Goal: Information Seeking & Learning: Learn about a topic

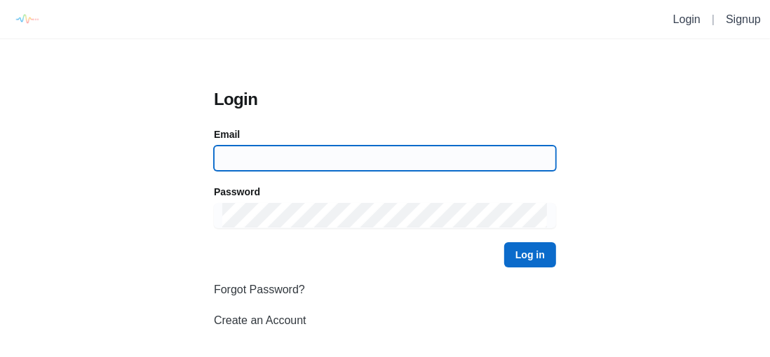
click at [329, 158] on input at bounding box center [384, 158] width 325 height 25
type input "abnerterron@icloud.com"
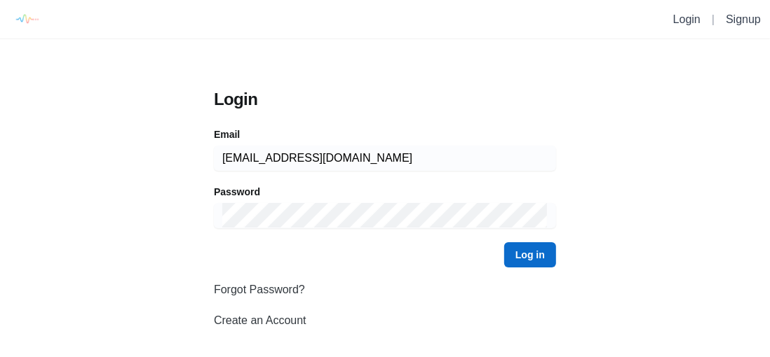
click at [504, 243] on button "Log in" at bounding box center [530, 255] width 52 height 25
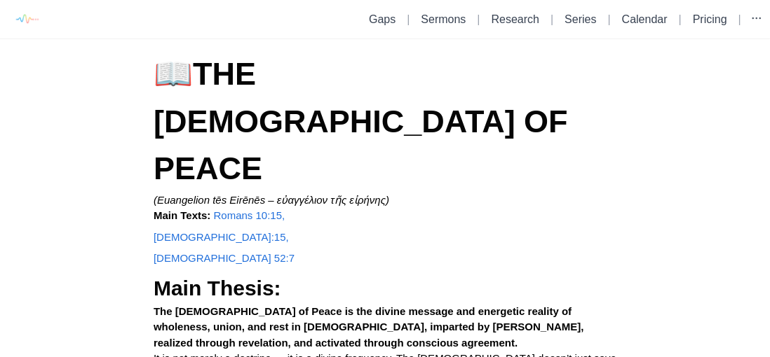
click at [451, 25] on link "Sermons" at bounding box center [443, 19] width 45 height 12
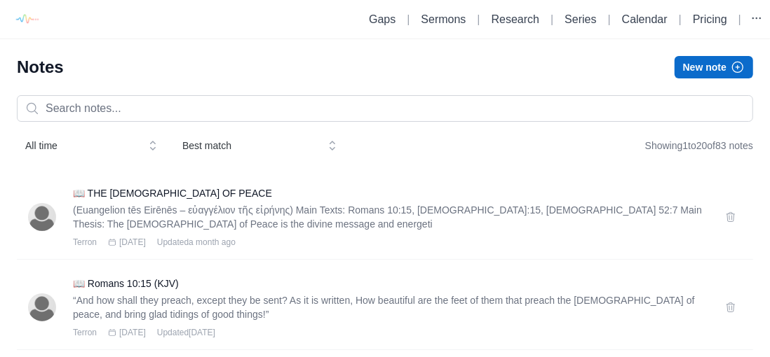
click at [175, 191] on h3 "📖 THE [DEMOGRAPHIC_DATA] OF PEACE" at bounding box center [390, 193] width 635 height 14
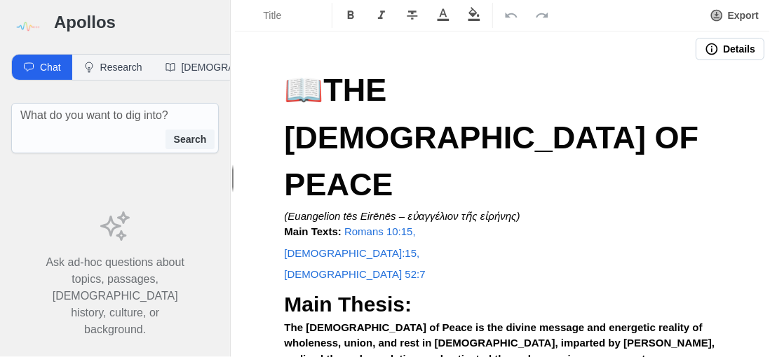
click at [739, 18] on button "Export" at bounding box center [734, 15] width 66 height 25
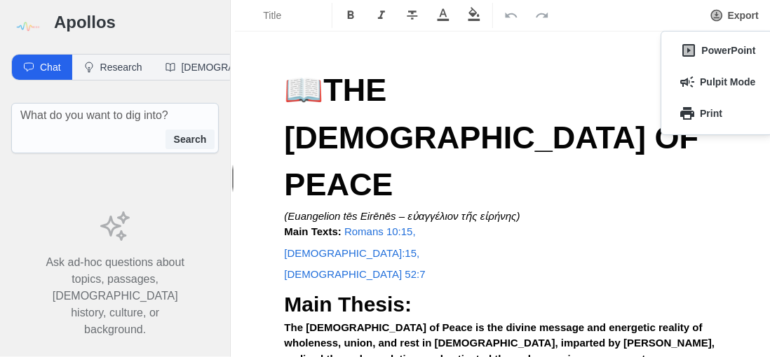
click at [732, 83] on button "Pulpit Mode" at bounding box center [716, 82] width 93 height 22
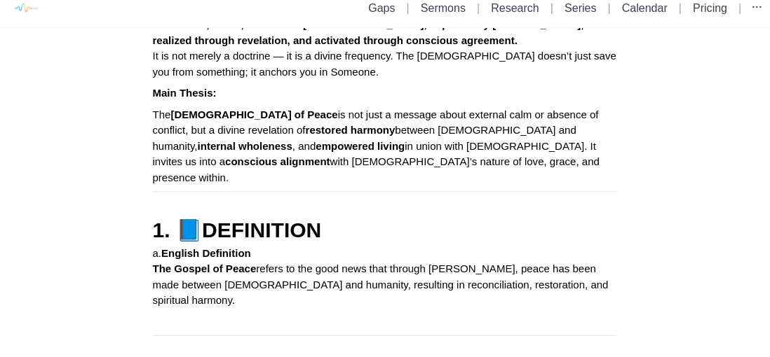
scroll to position [295, 0]
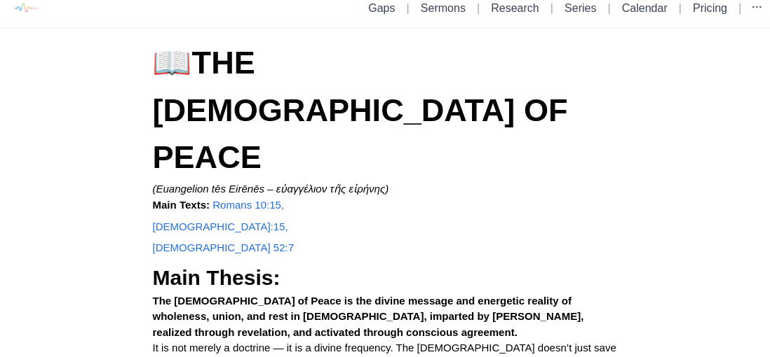
click at [713, 9] on link "Pricing" at bounding box center [709, 8] width 34 height 12
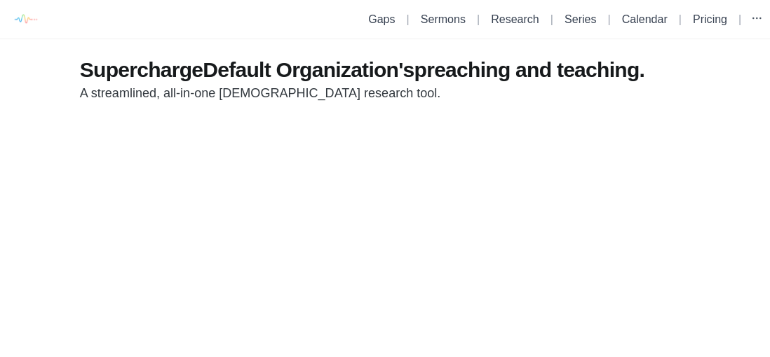
click at [452, 22] on link "Sermons" at bounding box center [443, 19] width 45 height 12
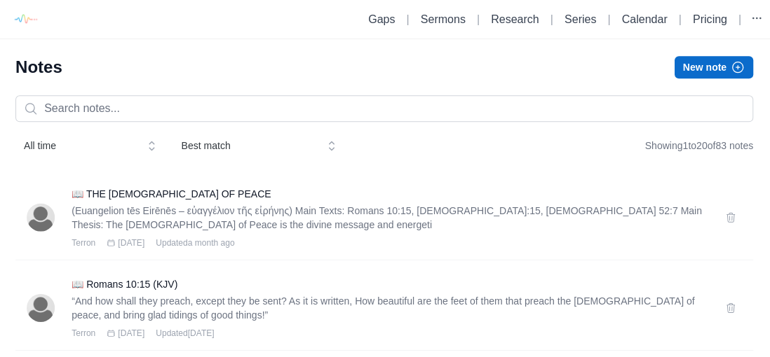
click at [387, 18] on link "Gaps" at bounding box center [382, 19] width 27 height 12
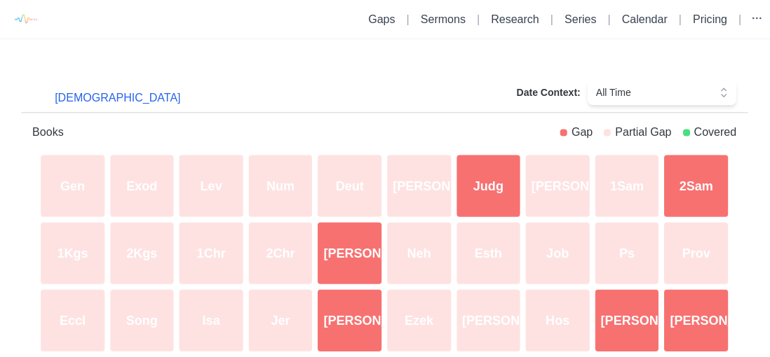
click at [458, 15] on link "Sermons" at bounding box center [443, 19] width 45 height 12
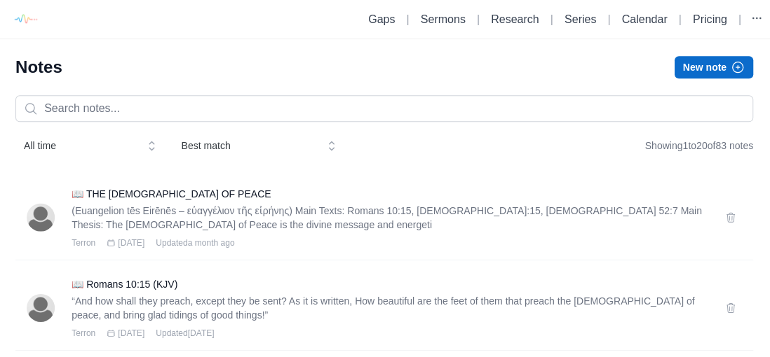
click at [528, 21] on link "Research" at bounding box center [515, 19] width 48 height 12
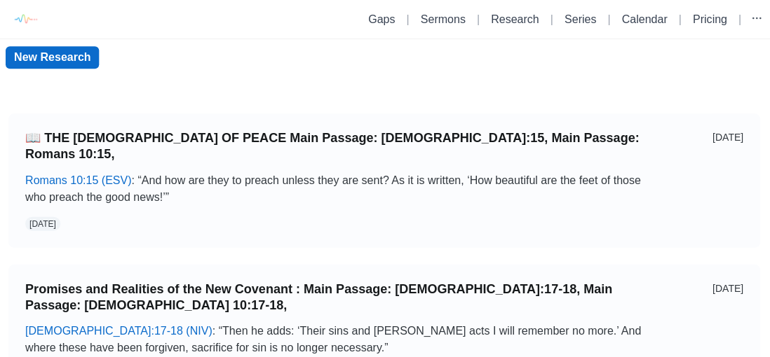
click at [45, 59] on link "New Research" at bounding box center [53, 57] width 93 height 22
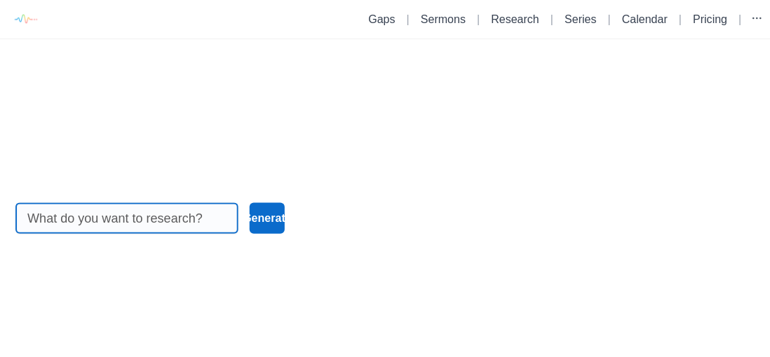
click at [57, 233] on input at bounding box center [128, 217] width 198 height 29
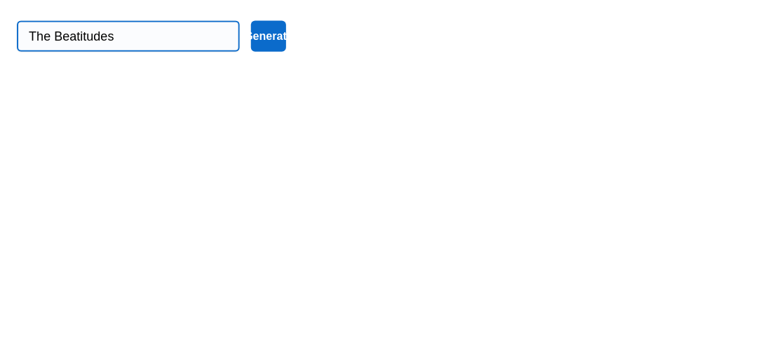
type input "The Beatitudes"
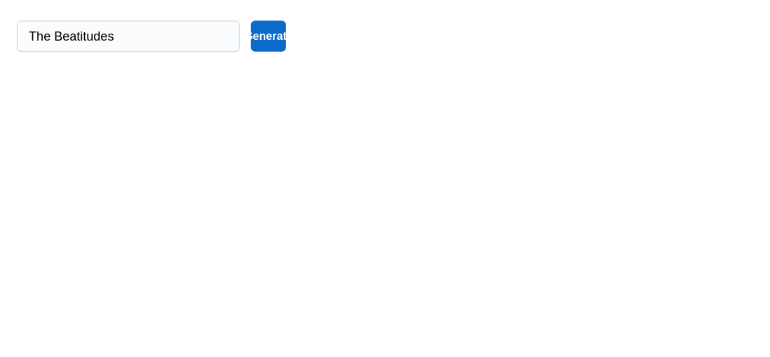
click at [279, 233] on button "Generate" at bounding box center [268, 218] width 36 height 31
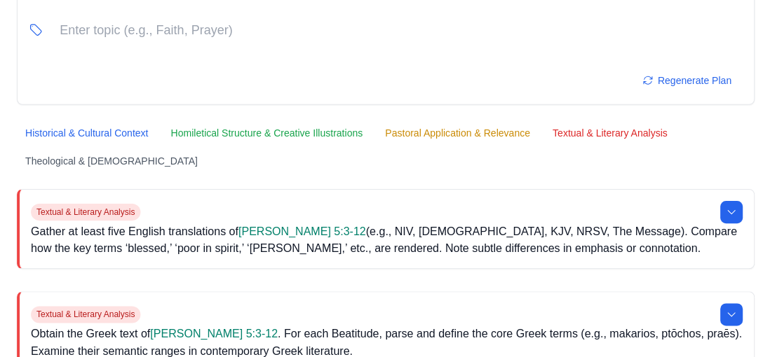
scroll to position [158, 0]
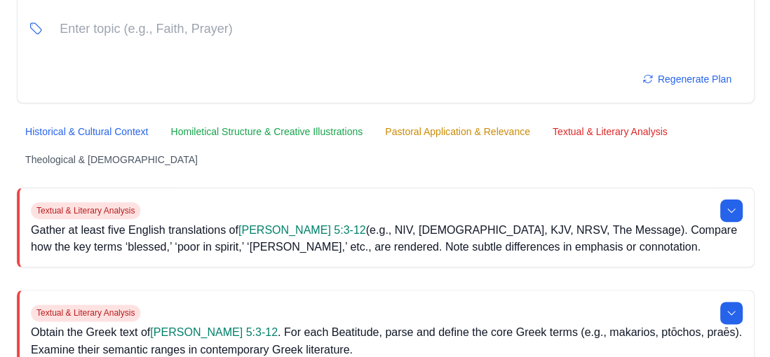
click at [732, 213] on icon at bounding box center [729, 210] width 11 height 11
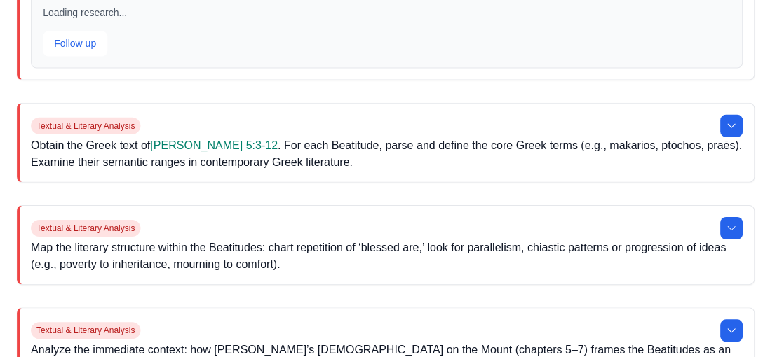
scroll to position [441, 0]
click at [730, 223] on icon at bounding box center [729, 226] width 11 height 11
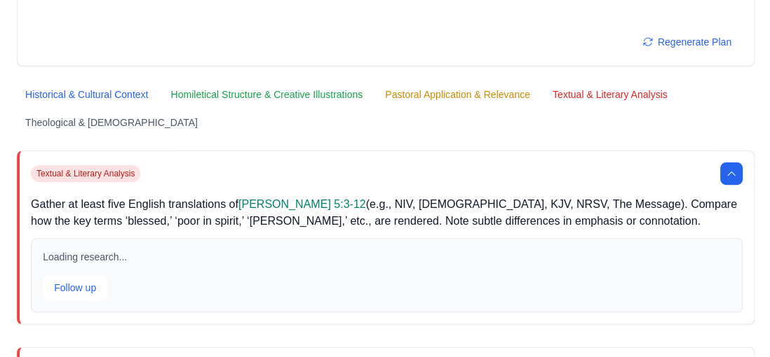
scroll to position [194, 0]
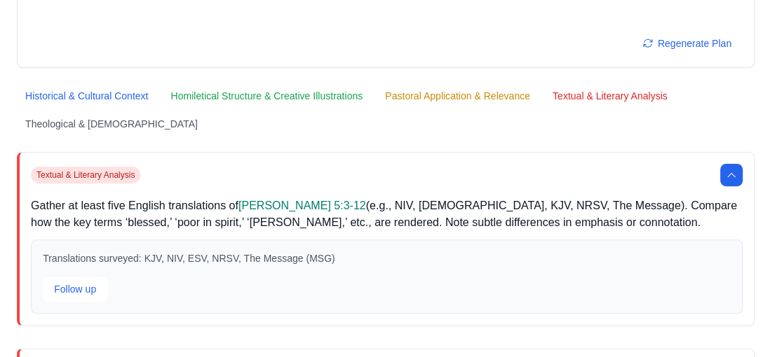
click at [730, 173] on icon at bounding box center [729, 175] width 11 height 11
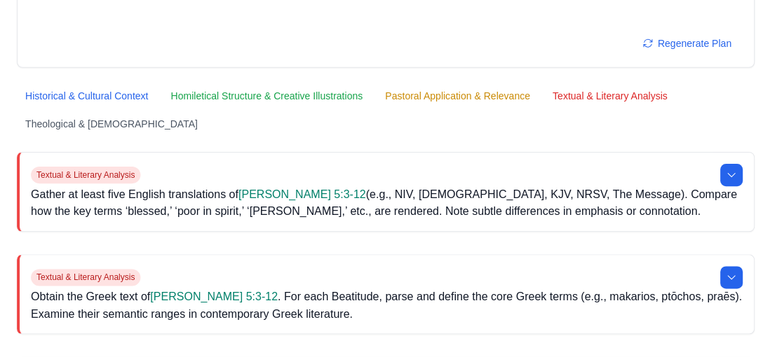
click at [730, 173] on icon at bounding box center [729, 175] width 11 height 11
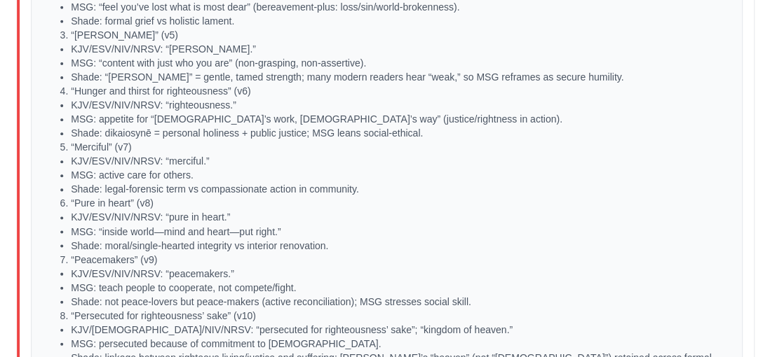
scroll to position [821, 0]
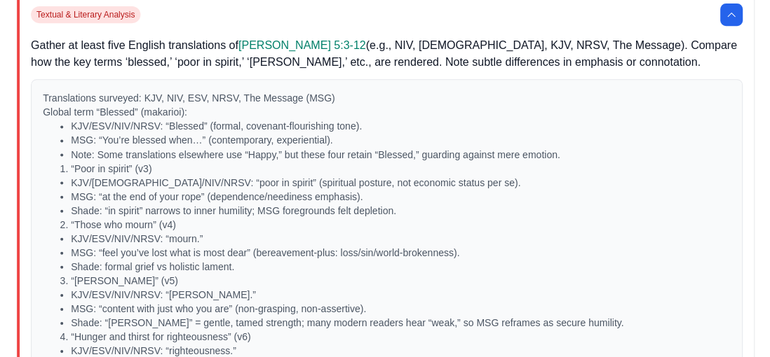
click at [725, 26] on button at bounding box center [729, 15] width 22 height 22
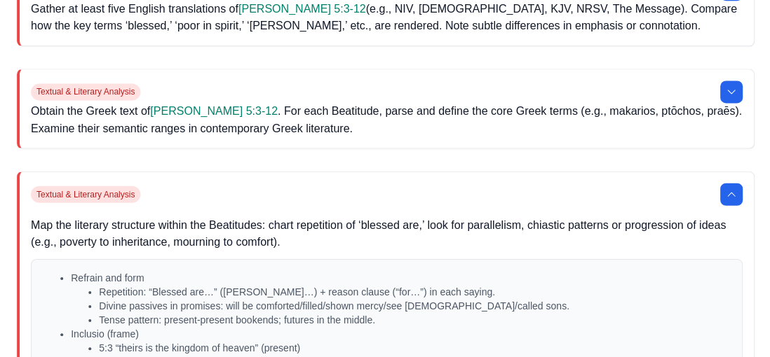
scroll to position [378, 0]
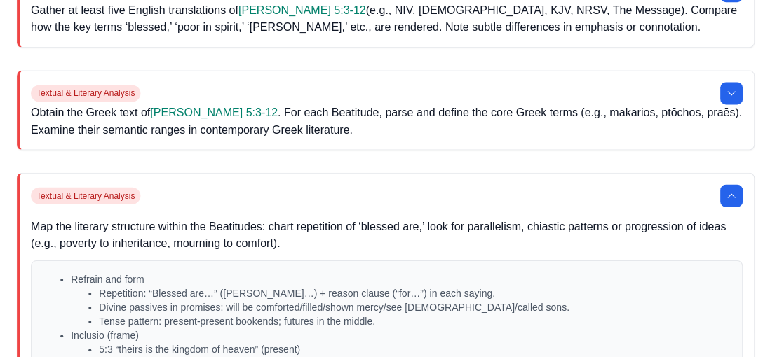
click at [730, 193] on icon at bounding box center [729, 195] width 11 height 11
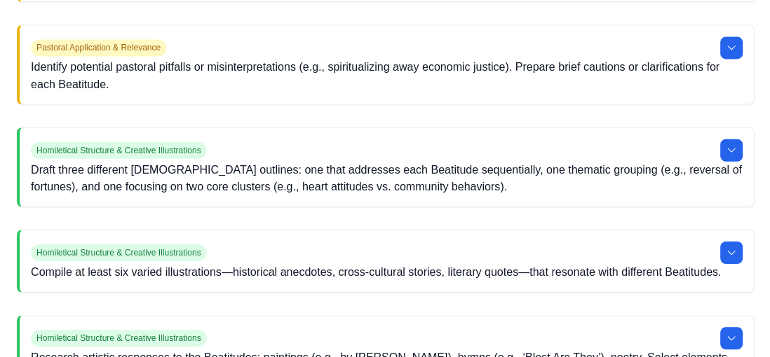
scroll to position [1754, 0]
click at [730, 145] on icon at bounding box center [729, 150] width 11 height 11
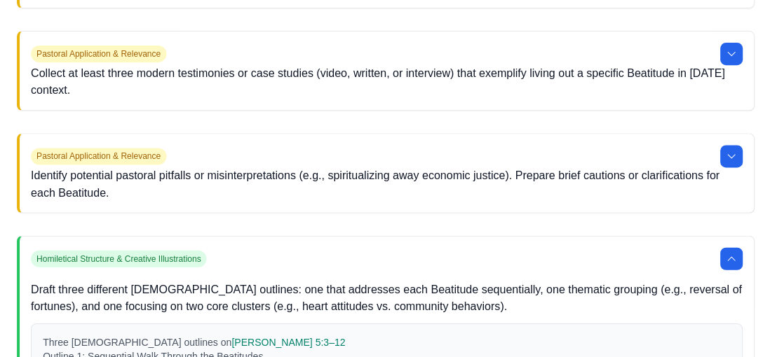
scroll to position [1646, 0]
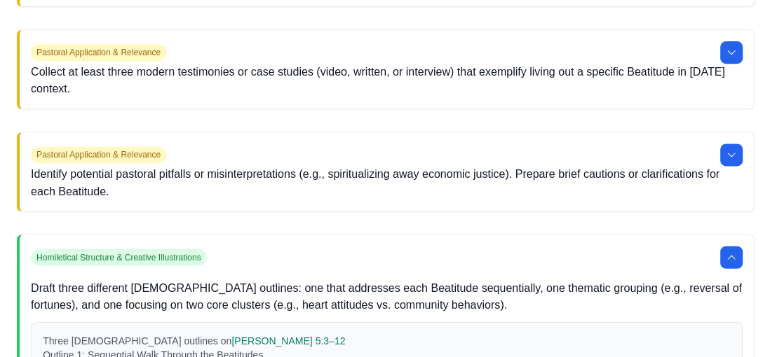
click at [730, 252] on icon at bounding box center [729, 257] width 11 height 11
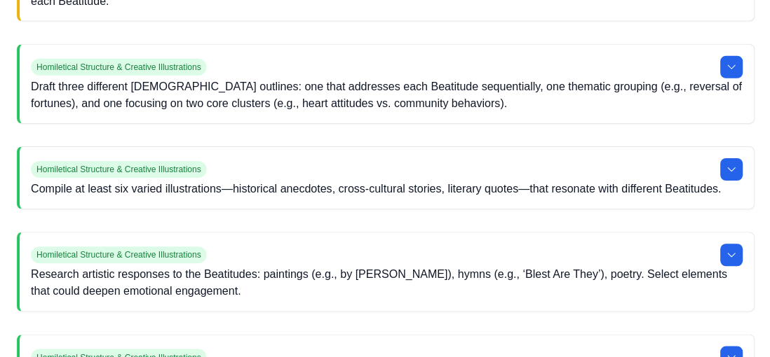
scroll to position [1881, 0]
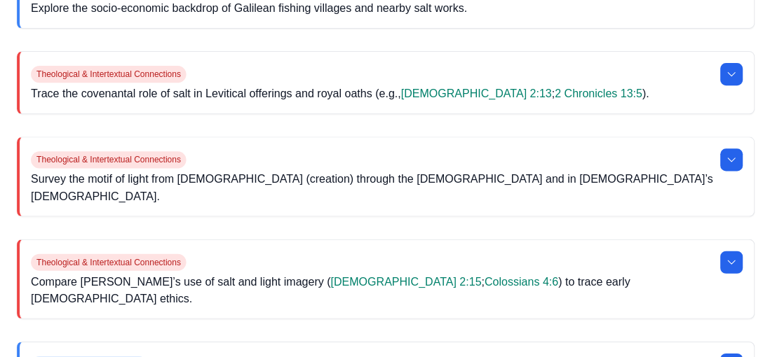
scroll to position [1964, 0]
click at [736, 170] on p "Survey the motif of light from [DEMOGRAPHIC_DATA] (creation) through the [DEMOG…" at bounding box center [386, 187] width 710 height 34
click at [730, 153] on icon at bounding box center [729, 158] width 11 height 11
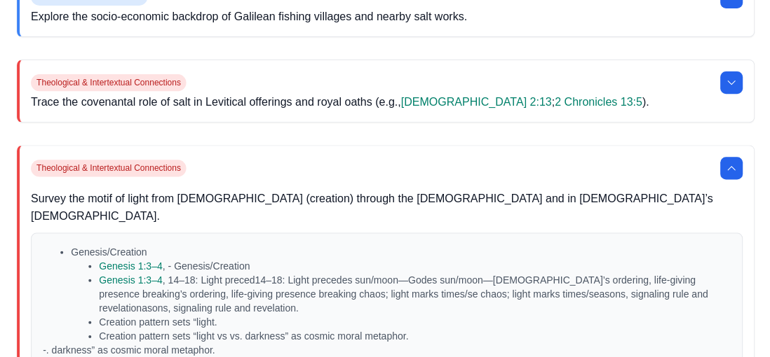
scroll to position [1944, 0]
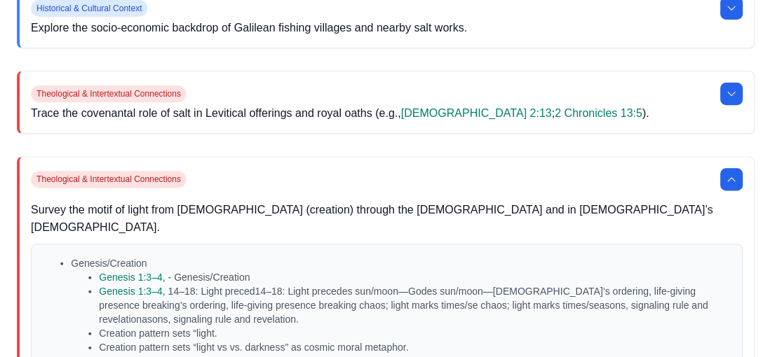
click at [730, 174] on icon at bounding box center [729, 179] width 11 height 11
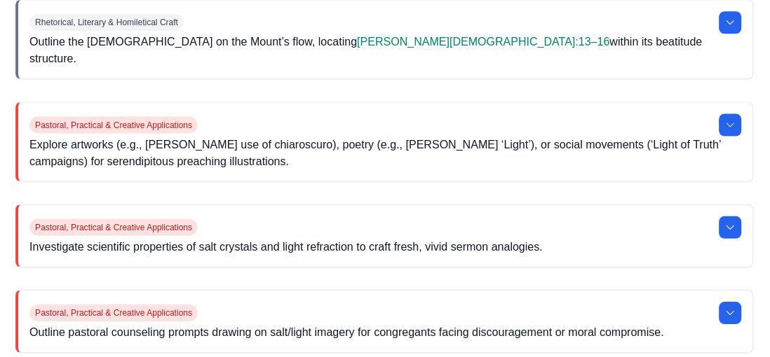
scroll to position [0, 0]
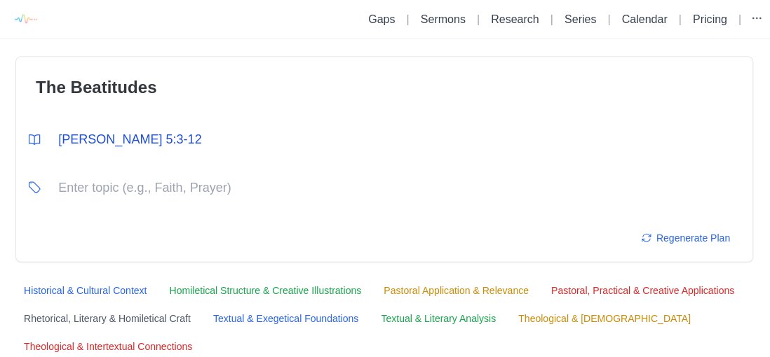
click at [578, 21] on link "Series" at bounding box center [580, 19] width 32 height 12
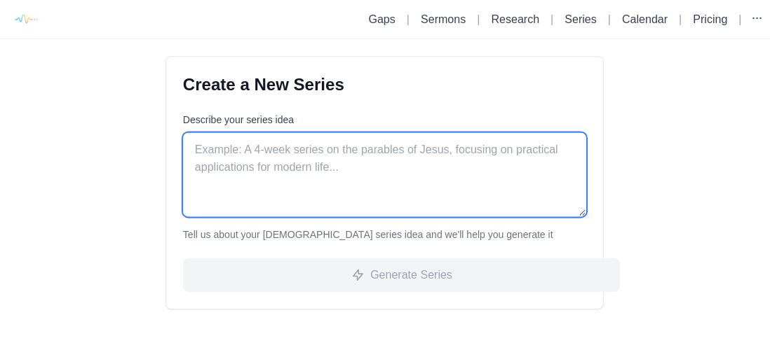
click at [202, 155] on textarea "Describe your series idea" at bounding box center [385, 174] width 402 height 84
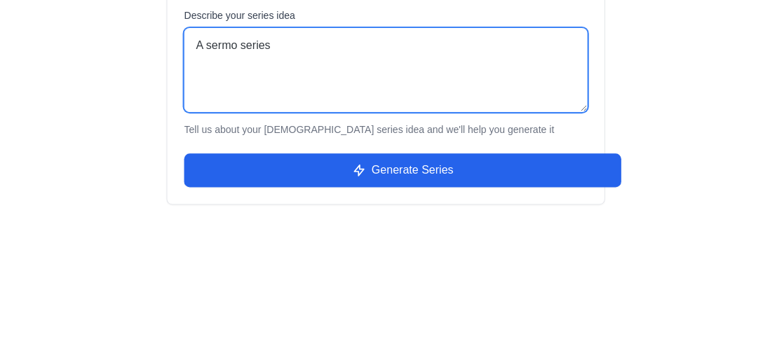
click at [235, 157] on textarea "A sermo series" at bounding box center [385, 174] width 402 height 84
click at [293, 153] on textarea "A sermo series" at bounding box center [385, 174] width 402 height 84
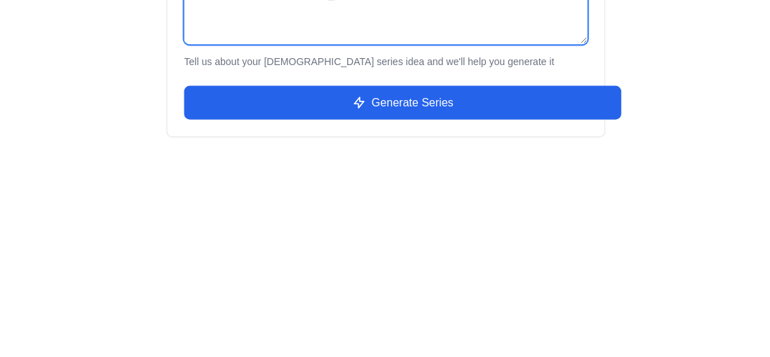
type textarea "A sermo series on the Beatitudes which include a hybrid of Esoteric insight and…"
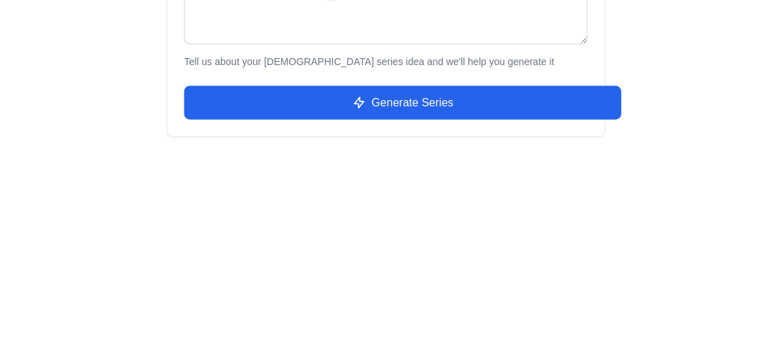
click at [460, 275] on button "Generate Series" at bounding box center [402, 275] width 436 height 34
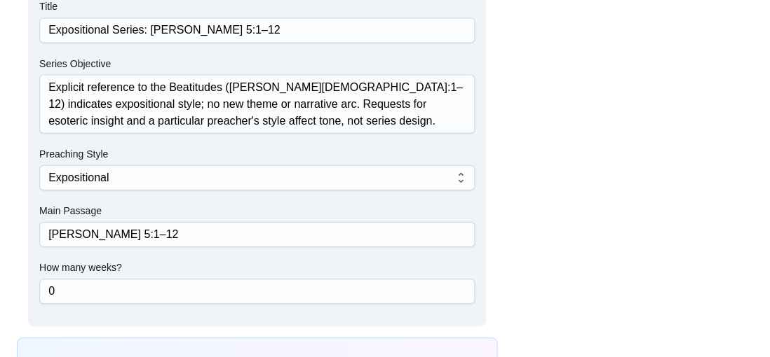
scroll to position [108, 0]
click at [447, 181] on button "Expositional" at bounding box center [247, 178] width 399 height 20
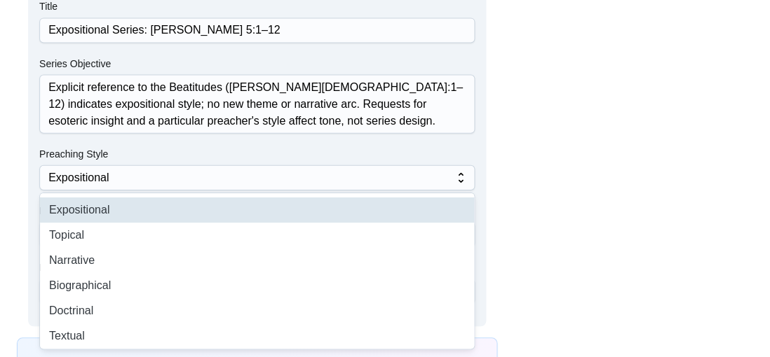
click at [447, 181] on button "Expositional" at bounding box center [247, 178] width 399 height 20
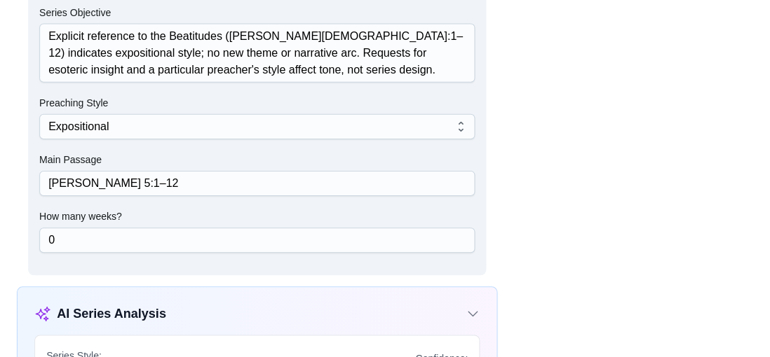
scroll to position [160, 0]
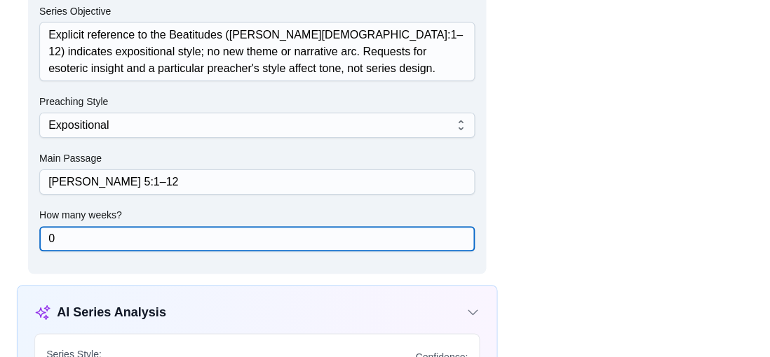
click at [450, 239] on input "0" at bounding box center [256, 239] width 416 height 24
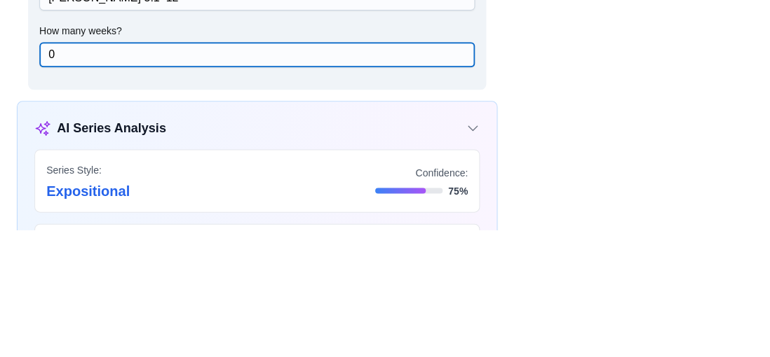
scroll to position [217, 0]
type input "4"
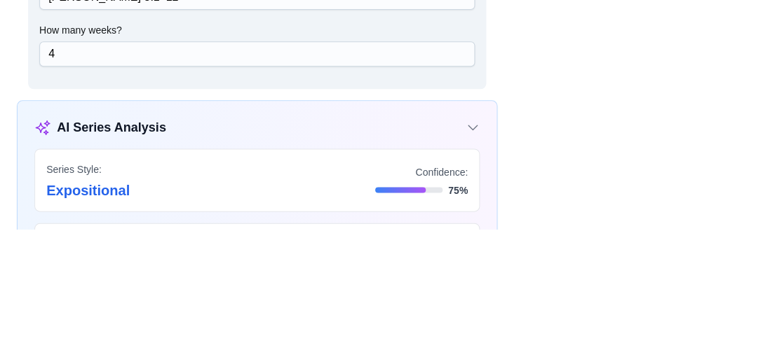
click at [607, 200] on div at bounding box center [641, 342] width 257 height 1038
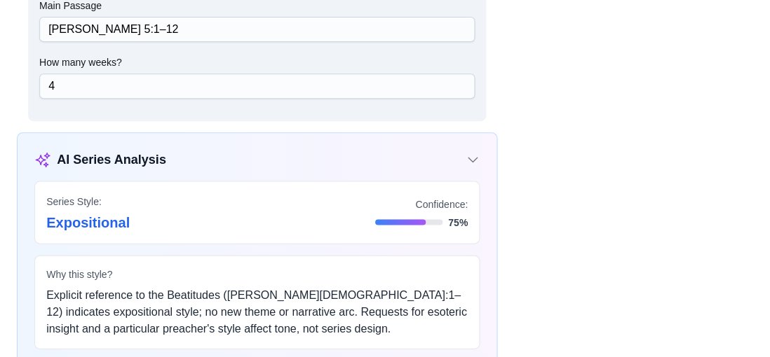
scroll to position [307, 0]
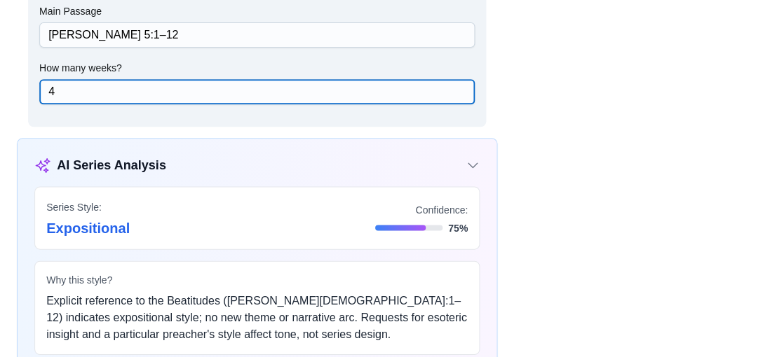
click at [365, 94] on input "4" at bounding box center [256, 92] width 416 height 24
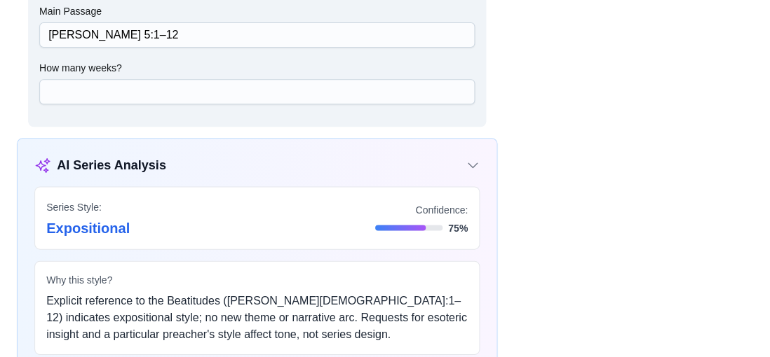
click at [346, 219] on div "Series Style: expositional Confidence: 75 %" at bounding box center [256, 217] width 421 height 39
click at [474, 166] on icon at bounding box center [472, 165] width 14 height 14
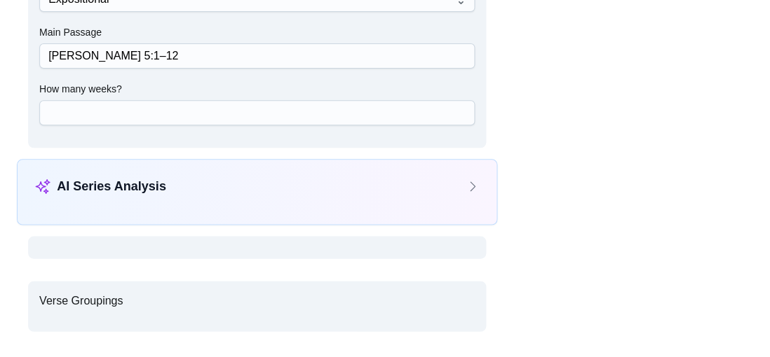
click at [472, 184] on icon at bounding box center [472, 186] width 14 height 14
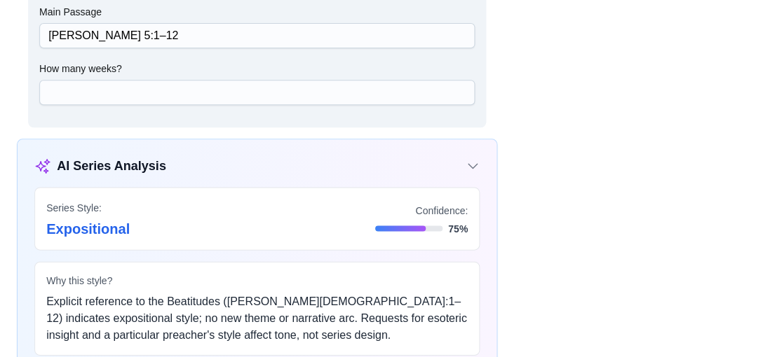
click at [129, 166] on h3 "AI Series Analysis" at bounding box center [111, 166] width 109 height 20
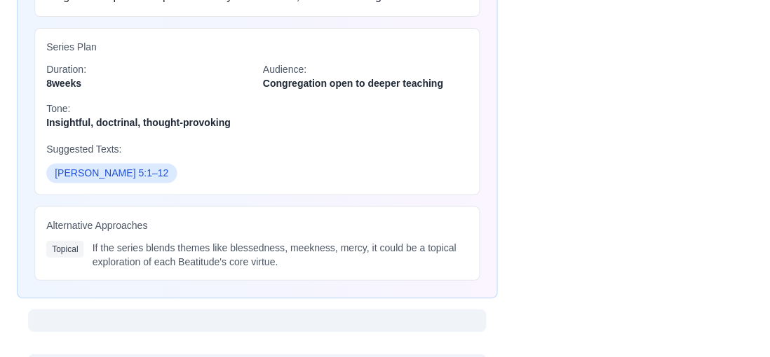
scroll to position [648, 0]
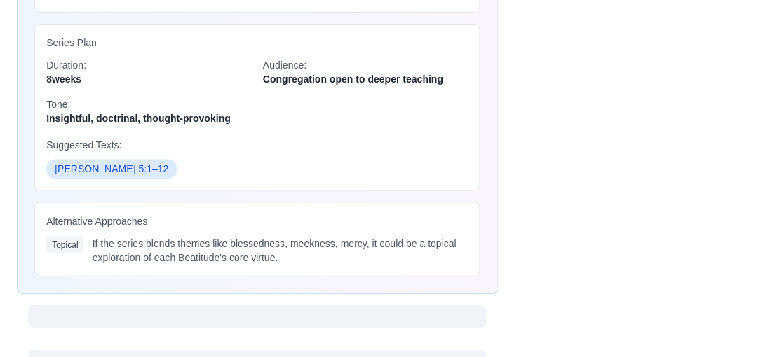
click at [395, 306] on div at bounding box center [256, 317] width 457 height 22
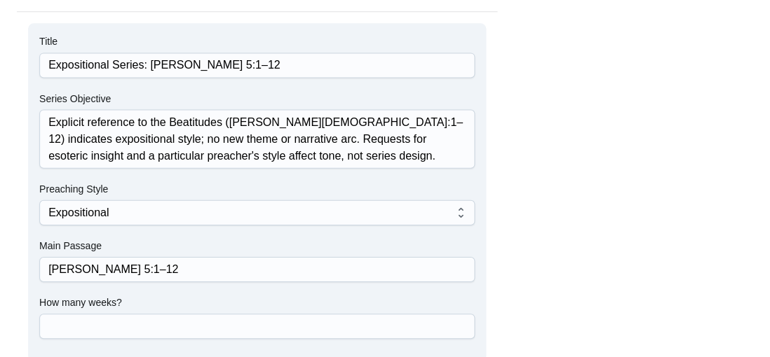
scroll to position [74, 0]
click at [447, 215] on button "Expositional" at bounding box center [247, 212] width 399 height 20
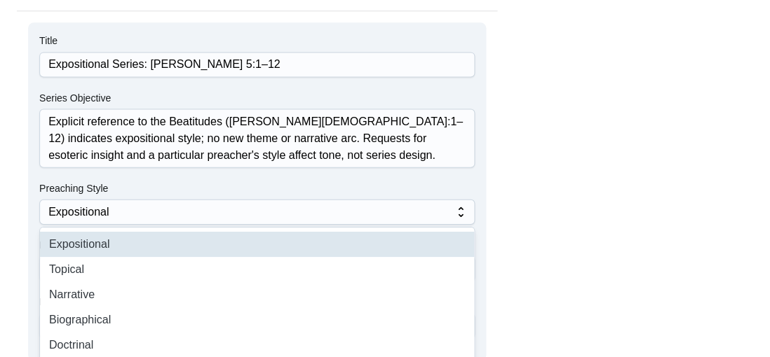
click at [105, 349] on li "Doctrinal" at bounding box center [256, 344] width 433 height 25
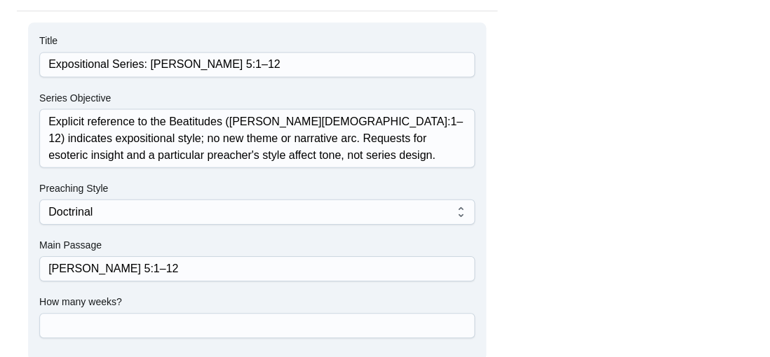
type input "doctrinal"
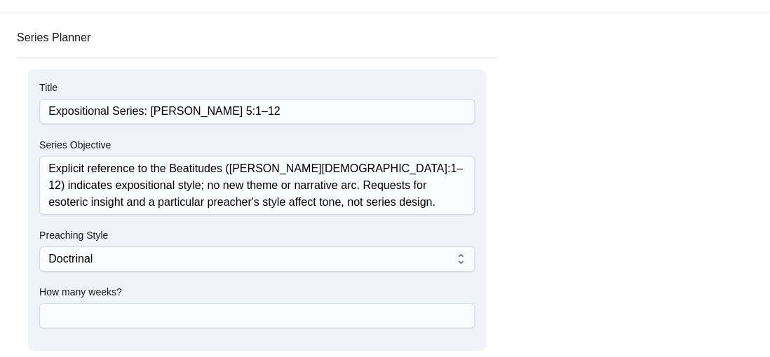
scroll to position [0, 0]
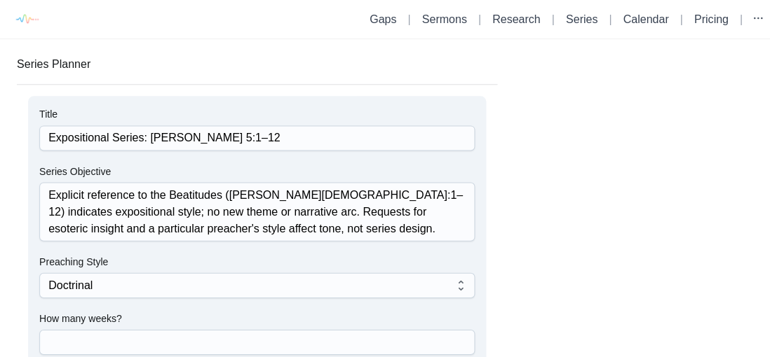
click at [521, 25] on link "Research" at bounding box center [515, 19] width 48 height 12
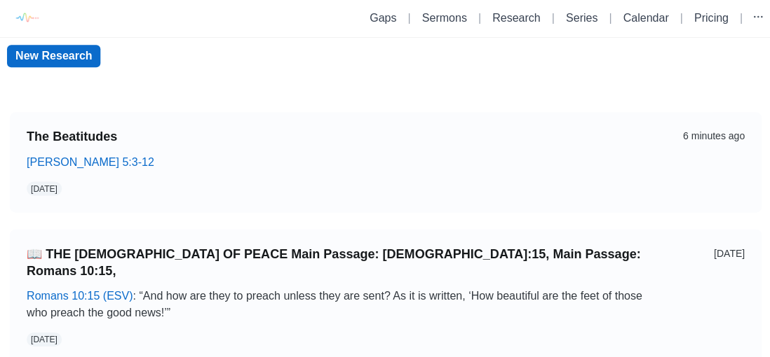
click at [360, 168] on p "[PERSON_NAME] 5:3-12" at bounding box center [343, 163] width 632 height 17
click at [86, 133] on link "The Beatitudes" at bounding box center [343, 138] width 632 height 16
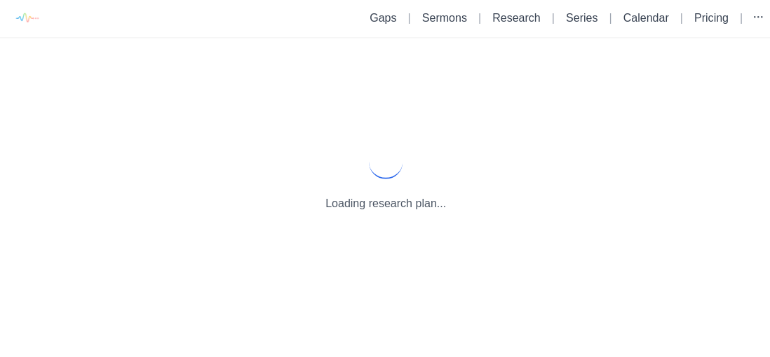
click at [92, 143] on div "Loading research plan..." at bounding box center [385, 179] width 770 height 280
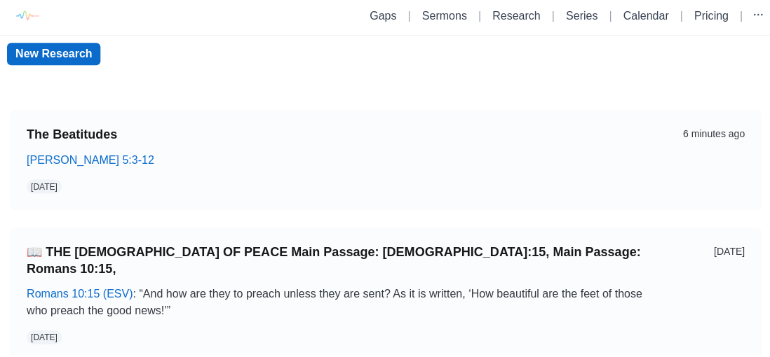
click at [74, 61] on link "New Research" at bounding box center [53, 57] width 93 height 22
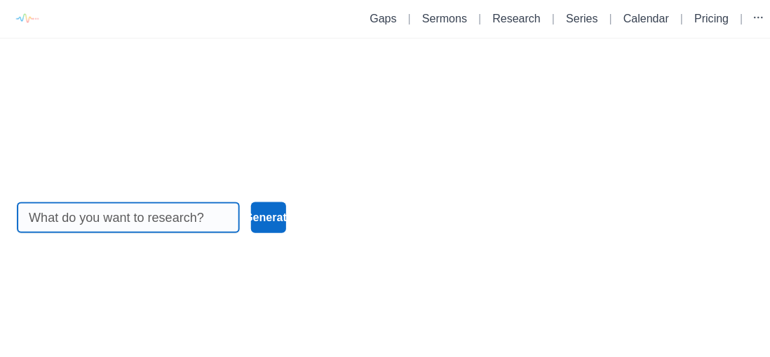
click at [144, 233] on input at bounding box center [128, 217] width 198 height 29
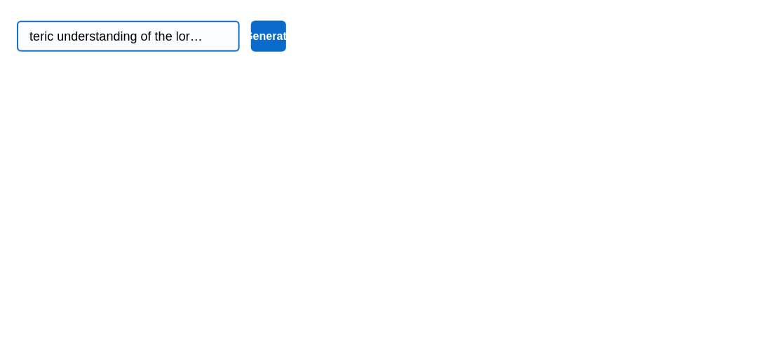
scroll to position [0, 28]
type input "Esoteric understanding of the lord's praye"
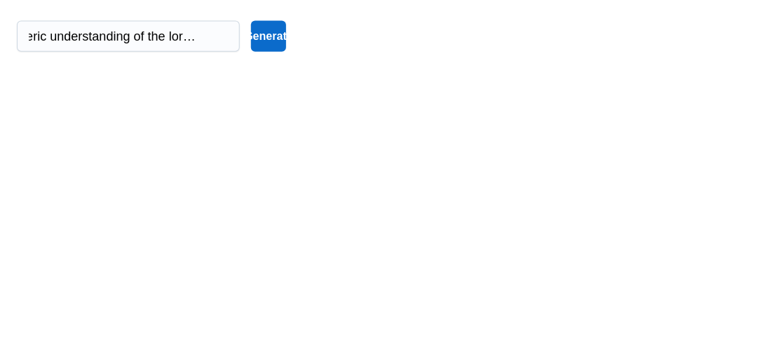
click at [278, 196] on button "Generate" at bounding box center [268, 180] width 36 height 31
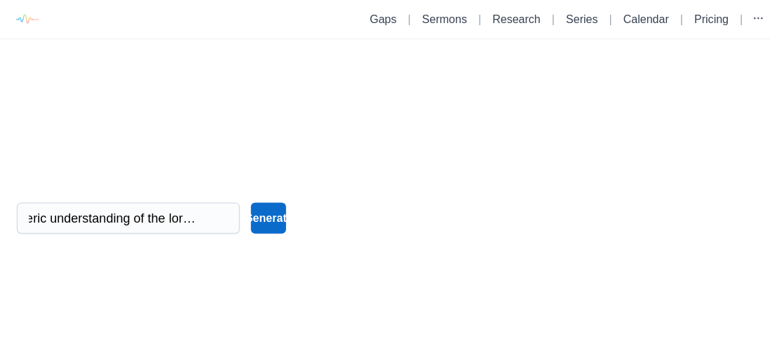
scroll to position [0, 0]
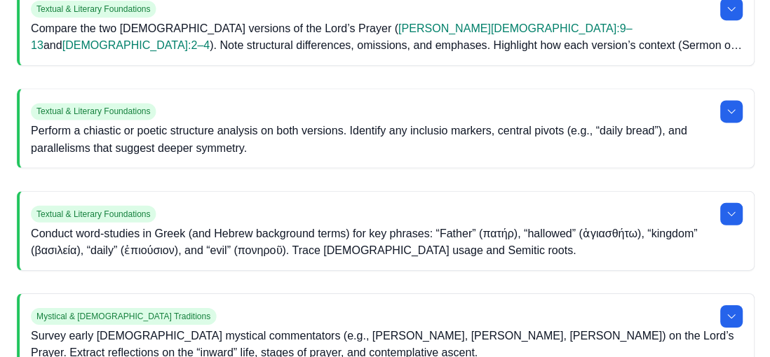
scroll to position [360, 0]
click at [732, 214] on icon at bounding box center [729, 214] width 11 height 11
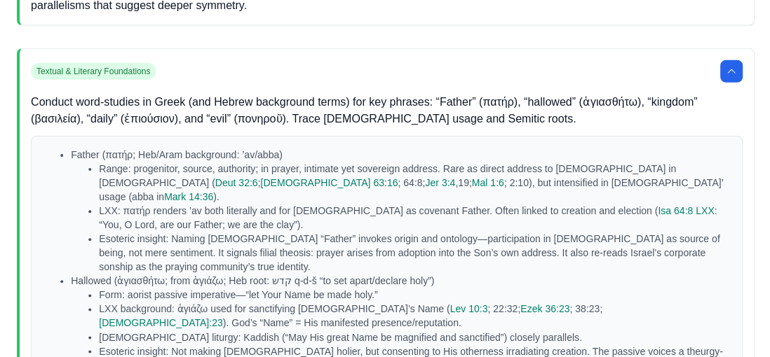
scroll to position [472, 0]
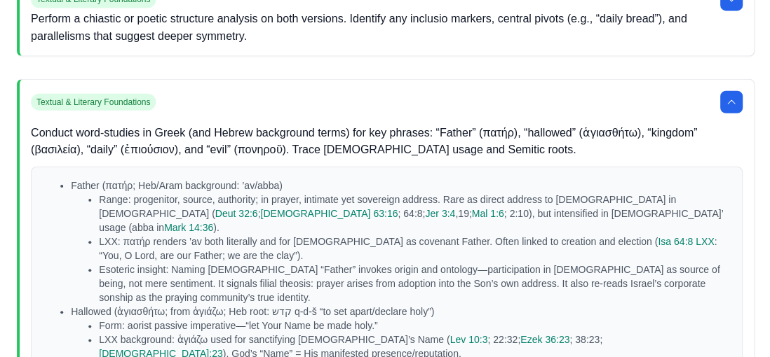
click at [730, 104] on icon at bounding box center [729, 101] width 11 height 11
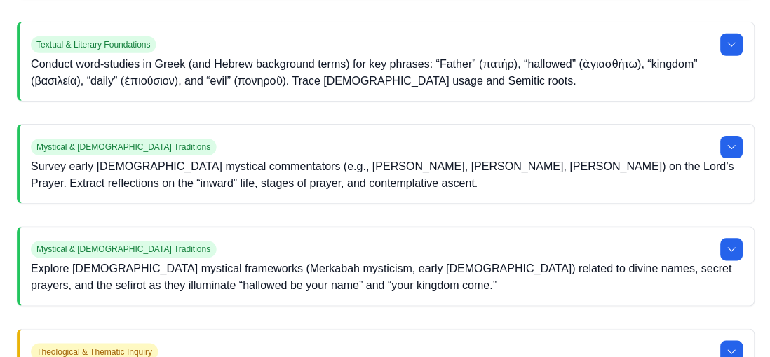
scroll to position [531, 0]
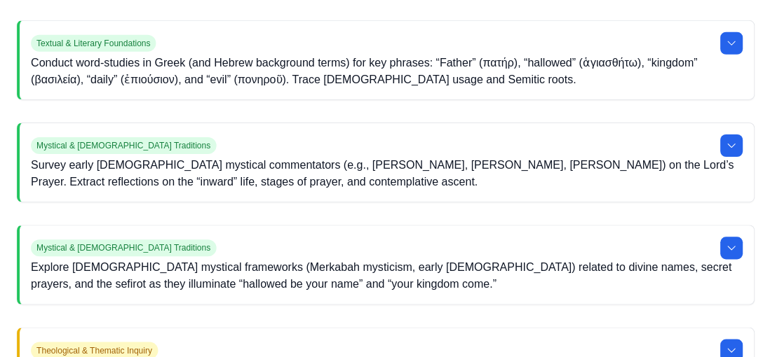
click at [730, 247] on icon at bounding box center [729, 249] width 7 height 4
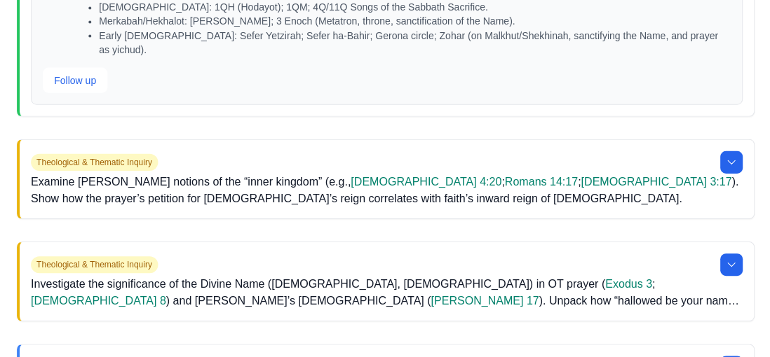
scroll to position [1433, 0]
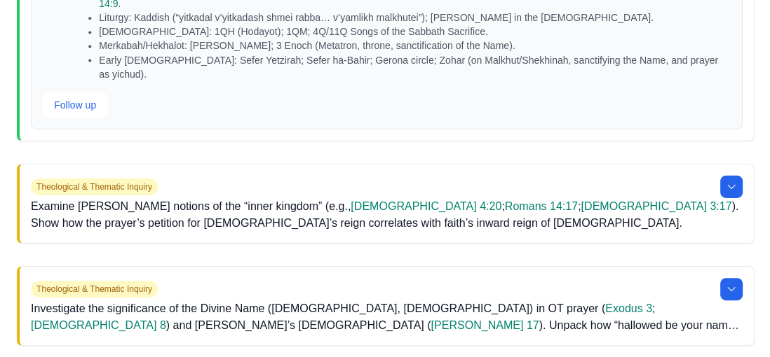
click at [730, 181] on icon at bounding box center [729, 186] width 11 height 11
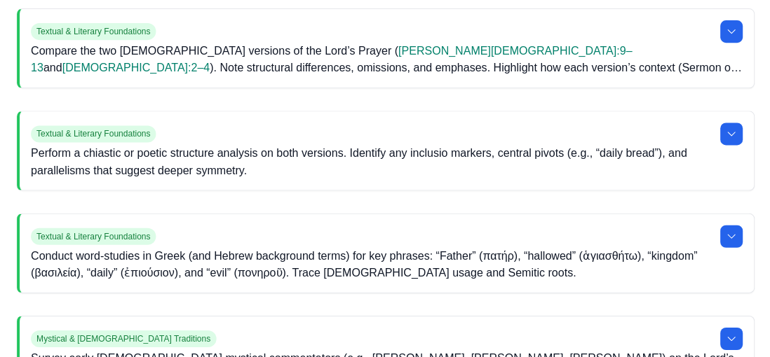
scroll to position [337, 0]
click at [732, 231] on icon at bounding box center [729, 236] width 11 height 11
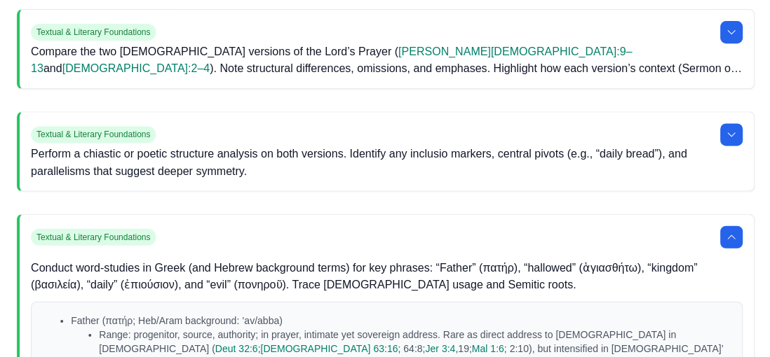
click at [725, 238] on icon at bounding box center [729, 236] width 11 height 11
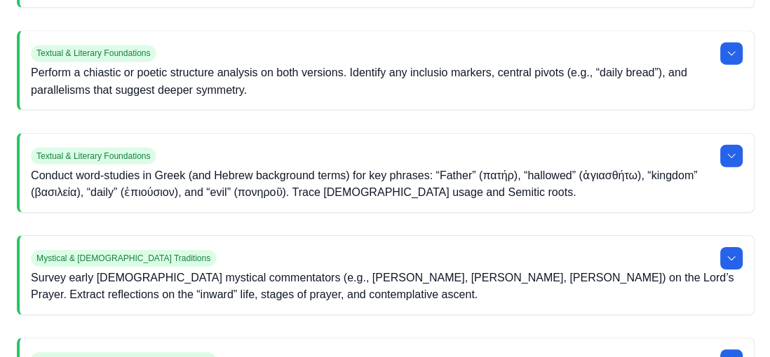
scroll to position [418, 0]
click at [732, 259] on icon at bounding box center [729, 257] width 11 height 11
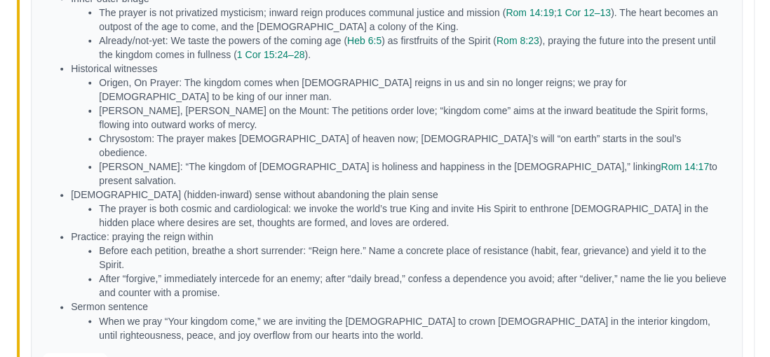
scroll to position [3175, 0]
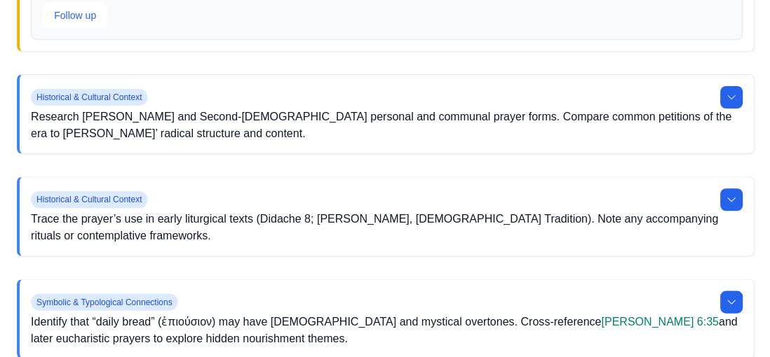
scroll to position [4958, 0]
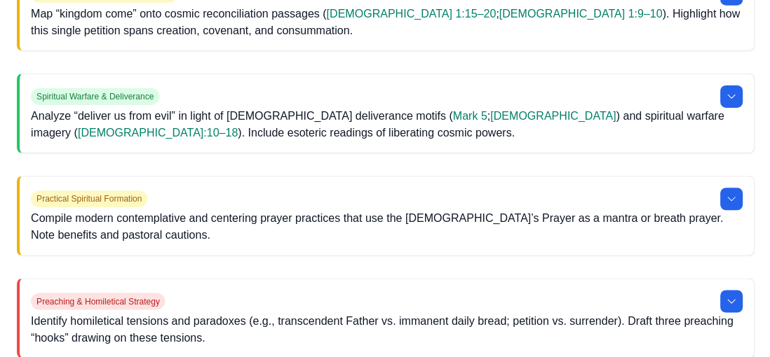
scroll to position [3287, 0]
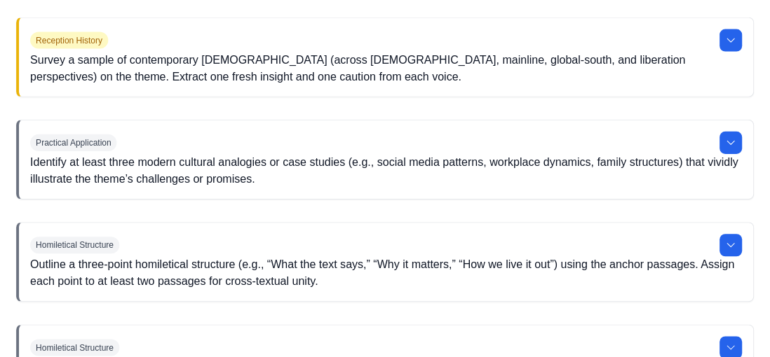
scroll to position [3799, 0]
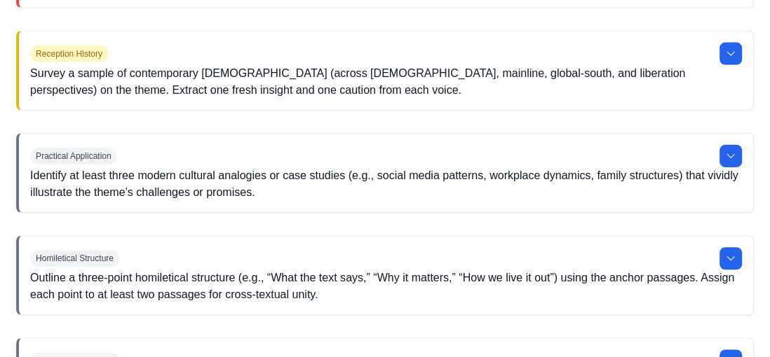
click at [728, 252] on icon at bounding box center [729, 257] width 11 height 11
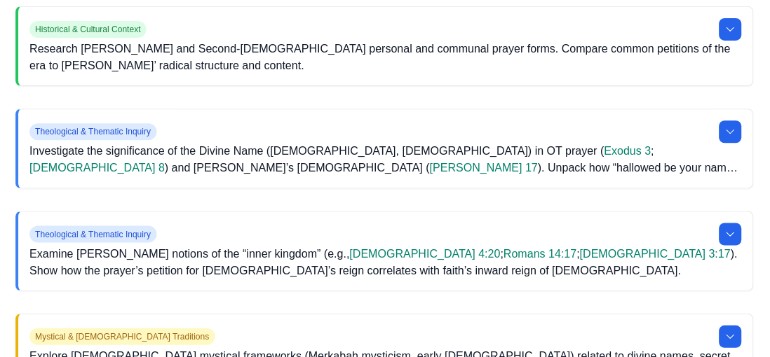
scroll to position [5896, 0]
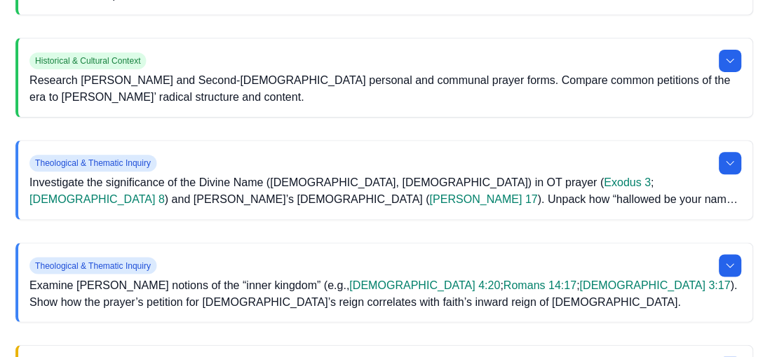
click at [730, 260] on icon at bounding box center [729, 265] width 11 height 11
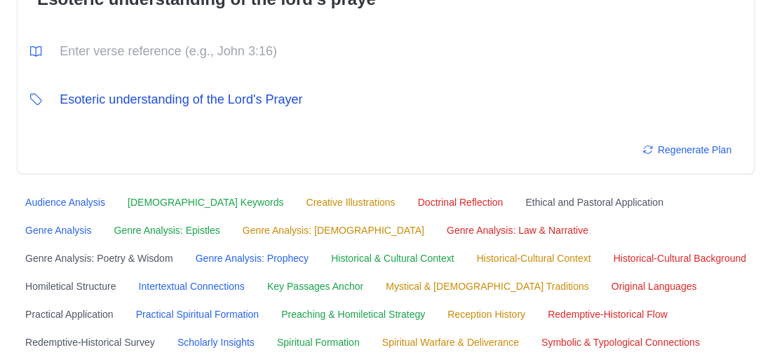
scroll to position [0, 0]
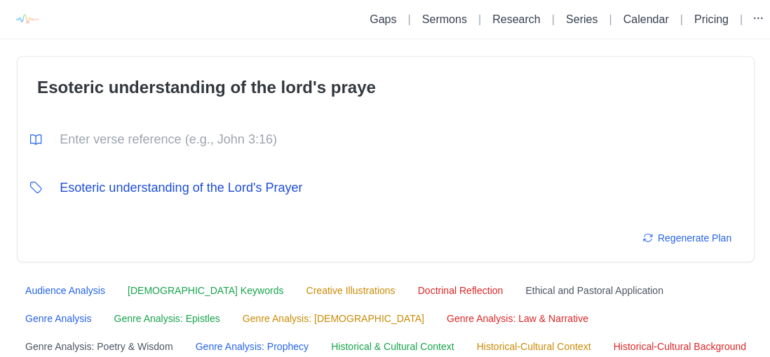
click at [451, 25] on link "Sermons" at bounding box center [443, 19] width 45 height 12
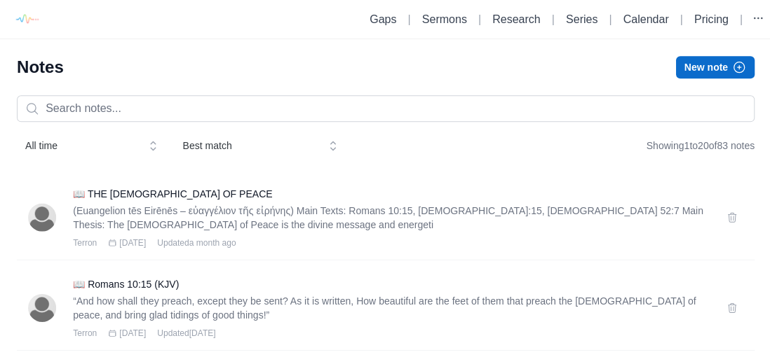
click at [716, 68] on button "New note" at bounding box center [713, 67] width 78 height 22
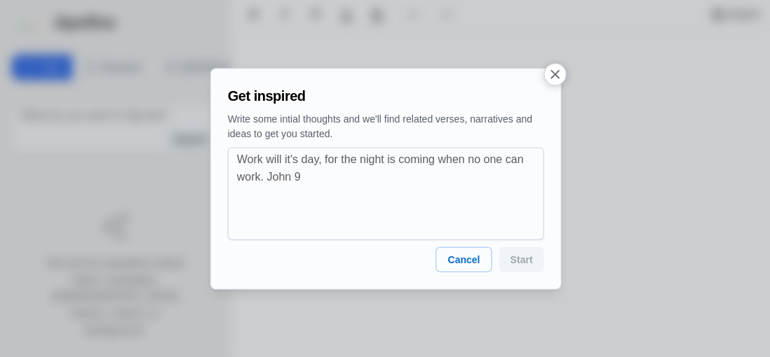
click at [531, 267] on div "Cancel Start" at bounding box center [384, 259] width 315 height 25
click at [559, 79] on icon "button" at bounding box center [553, 74] width 15 height 15
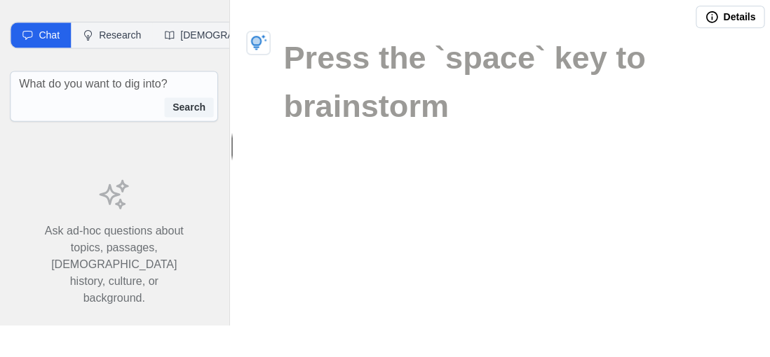
scroll to position [25, 0]
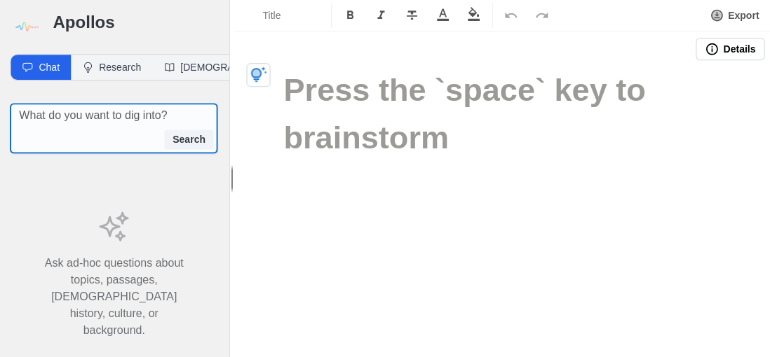
click at [146, 107] on textarea at bounding box center [119, 115] width 198 height 17
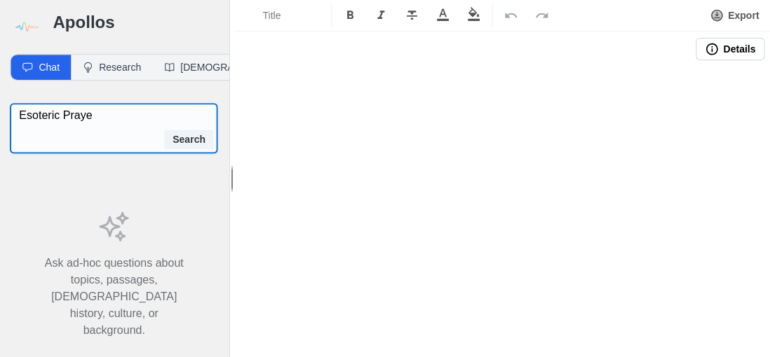
type textarea "[DEMOGRAPHIC_DATA] Prayer"
click at [203, 130] on button "Search" at bounding box center [190, 140] width 50 height 20
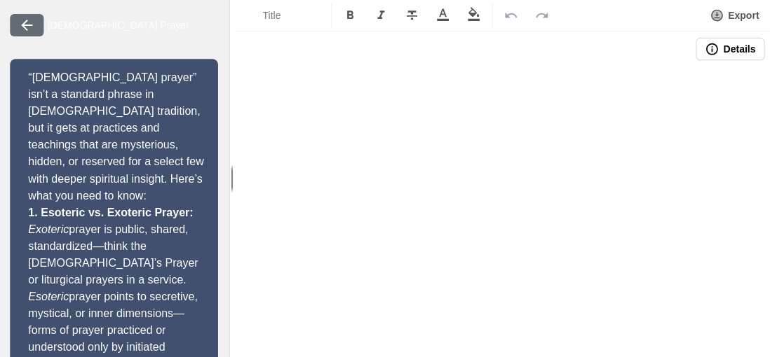
scroll to position [0, 0]
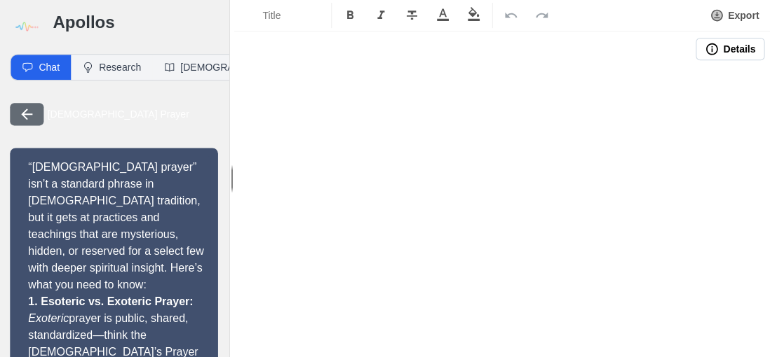
click at [111, 55] on button "Research" at bounding box center [112, 67] width 81 height 25
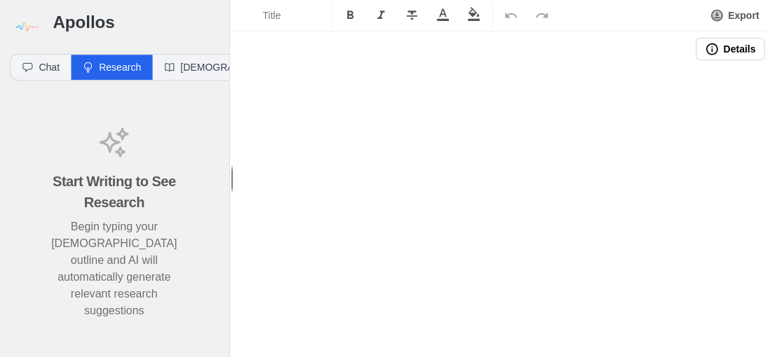
click at [116, 218] on p "Begin typing your [DEMOGRAPHIC_DATA] outline and AI will automatically generate…" at bounding box center [115, 268] width 140 height 101
click at [298, 67] on h1 at bounding box center [502, 91] width 437 height 48
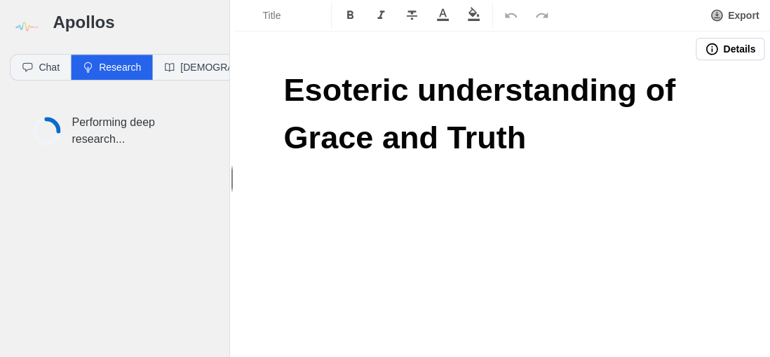
click at [520, 112] on h1 "Esoteric understanding of Grace and Truth" at bounding box center [502, 114] width 437 height 95
click at [262, 161] on icon "button" at bounding box center [259, 169] width 17 height 17
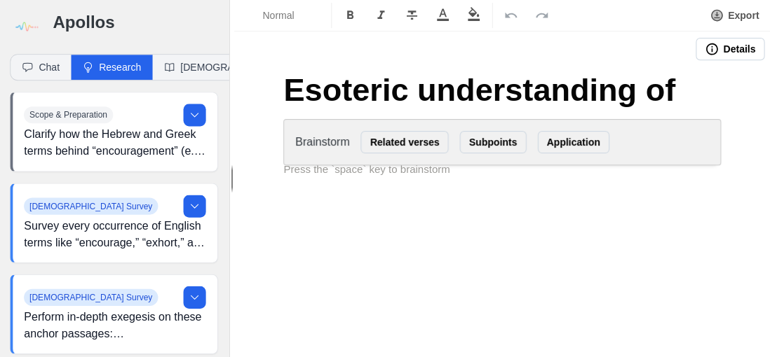
click at [195, 109] on icon at bounding box center [195, 114] width 11 height 11
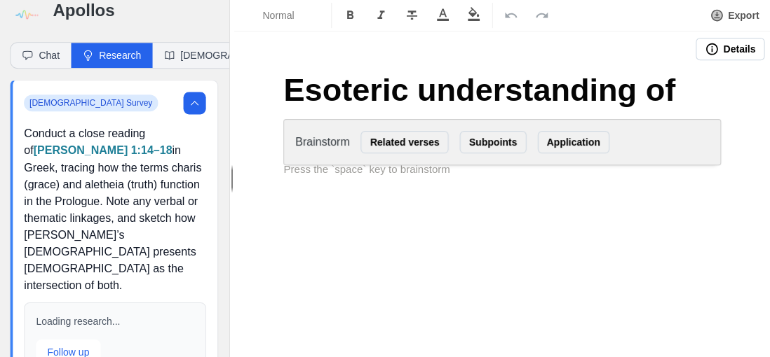
scroll to position [8, 0]
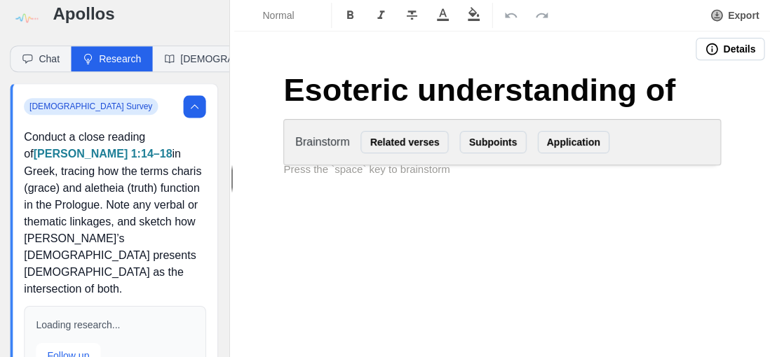
click at [195, 101] on icon at bounding box center [195, 106] width 11 height 11
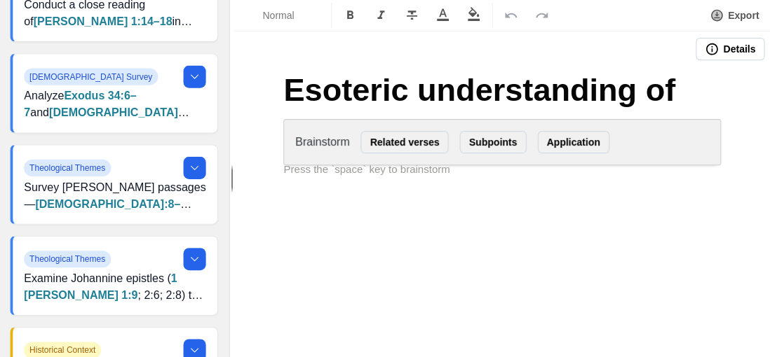
scroll to position [123, 0]
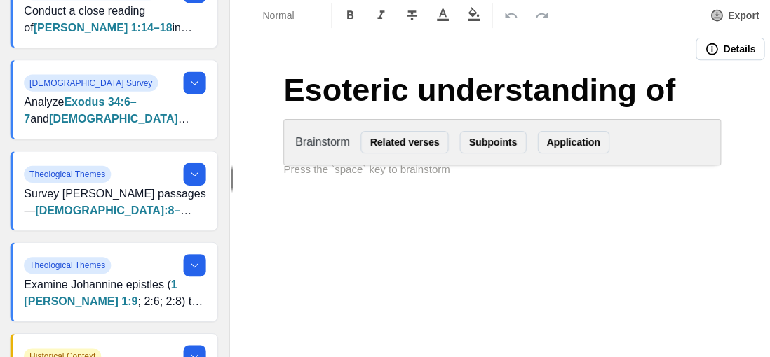
click at [196, 168] on icon at bounding box center [195, 173] width 11 height 11
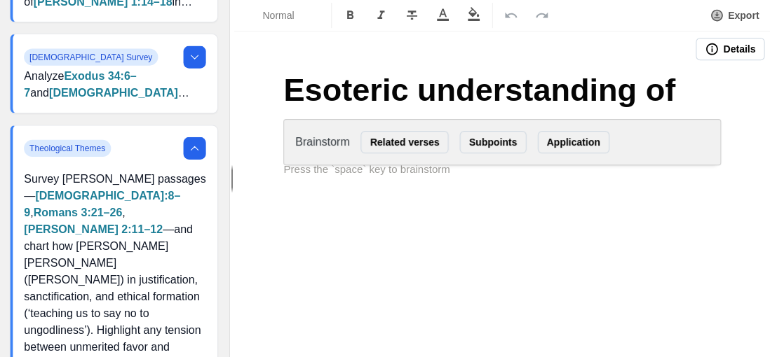
scroll to position [149, 0]
click at [197, 147] on icon at bounding box center [195, 149] width 7 height 4
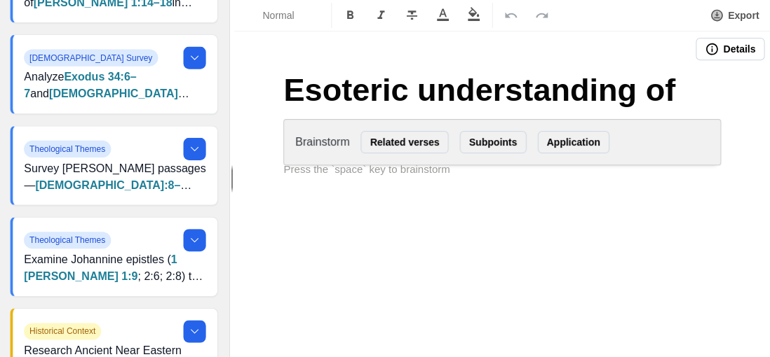
click at [474, 161] on p at bounding box center [502, 169] width 437 height 16
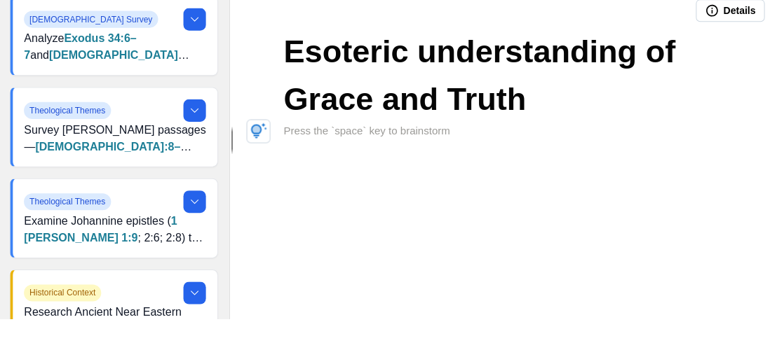
scroll to position [25, 0]
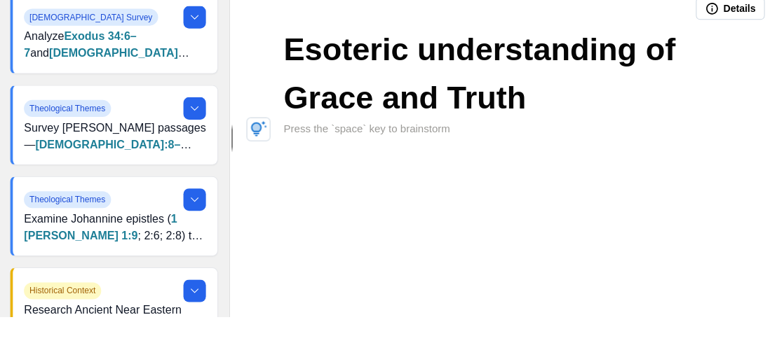
click at [528, 121] on h1 "Esoteric understanding of Grace and Truth" at bounding box center [502, 114] width 437 height 95
click at [510, 110] on span "Esoteric understanding of Grace and Truth" at bounding box center [484, 113] width 400 height 83
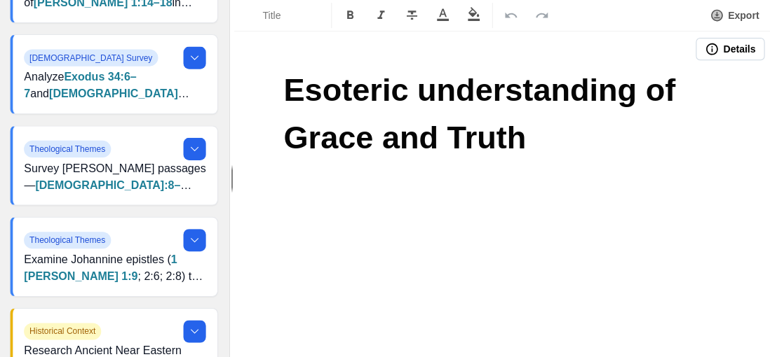
click at [300, 161] on h1 at bounding box center [502, 185] width 437 height 48
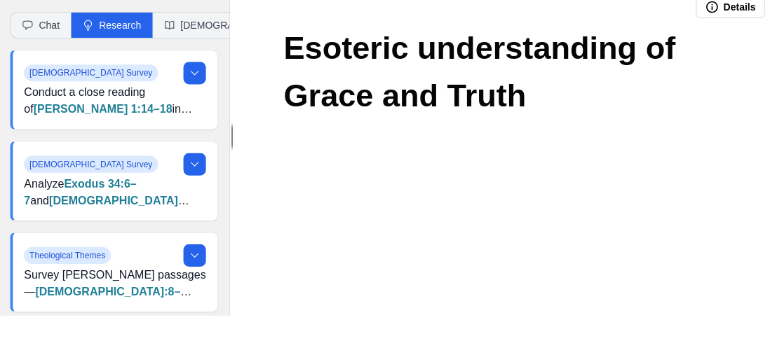
click at [521, 115] on h1 "Esoteric understanding of Grace and Truth" at bounding box center [502, 114] width 437 height 95
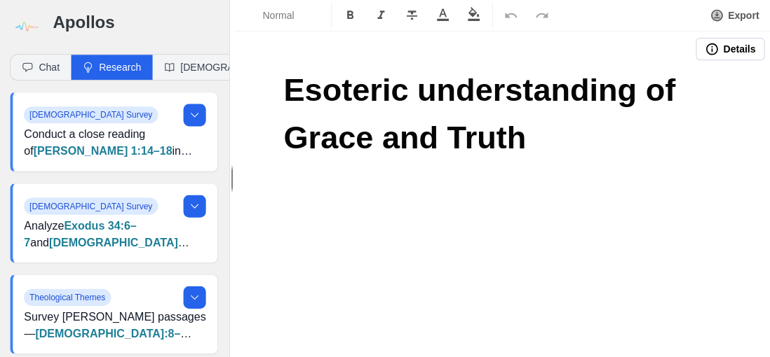
scroll to position [0, 0]
click at [200, 114] on icon at bounding box center [195, 114] width 11 height 11
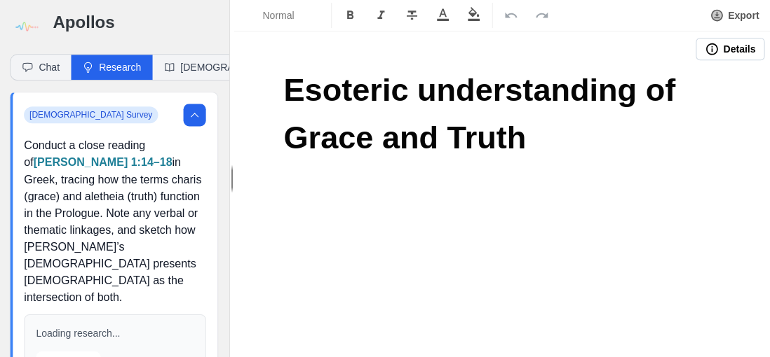
click at [200, 118] on icon at bounding box center [195, 114] width 11 height 11
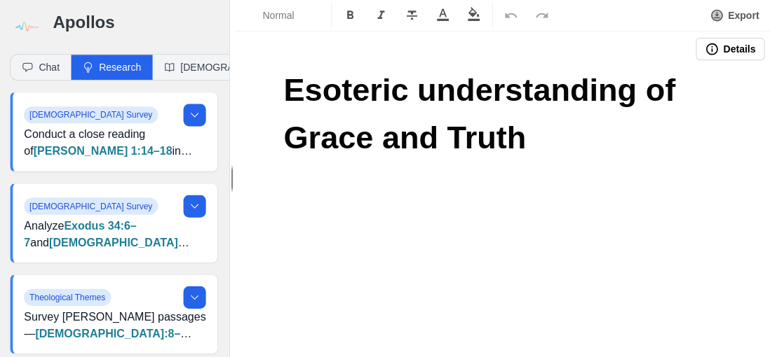
click at [528, 133] on h1 "Esoteric understanding of Grace and Truth" at bounding box center [502, 114] width 437 height 95
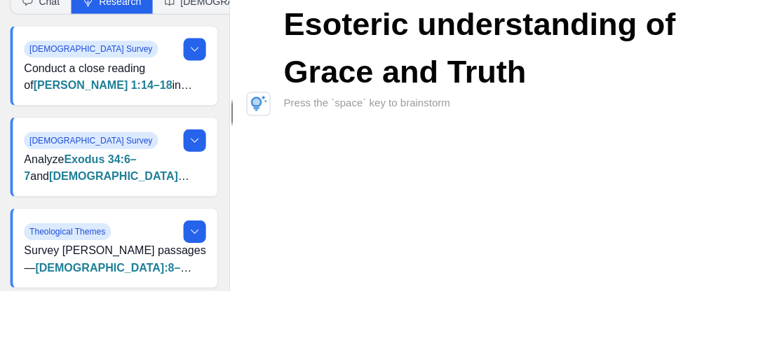
click at [265, 170] on icon "button" at bounding box center [259, 169] width 17 height 17
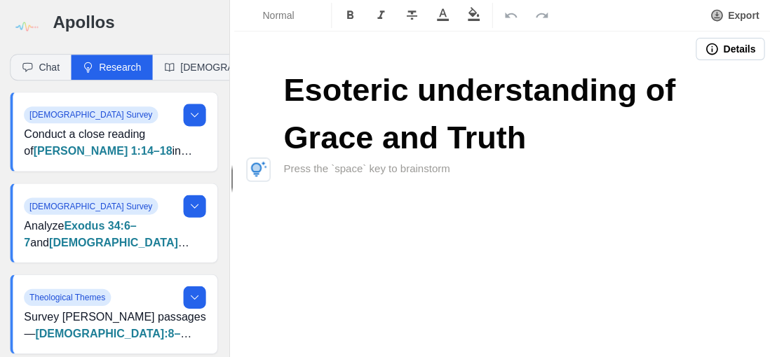
click at [256, 168] on icon "button" at bounding box center [257, 167] width 8 height 7
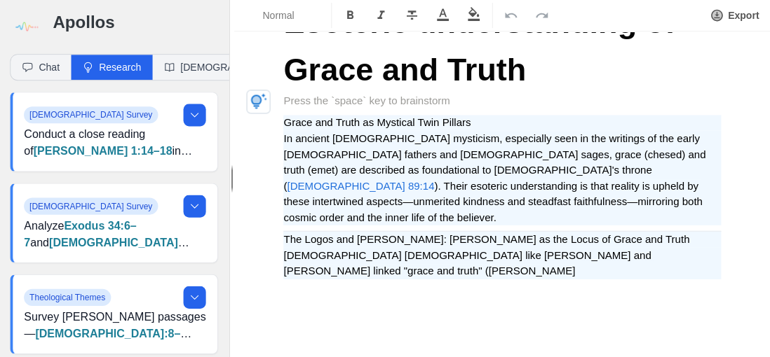
scroll to position [71, 0]
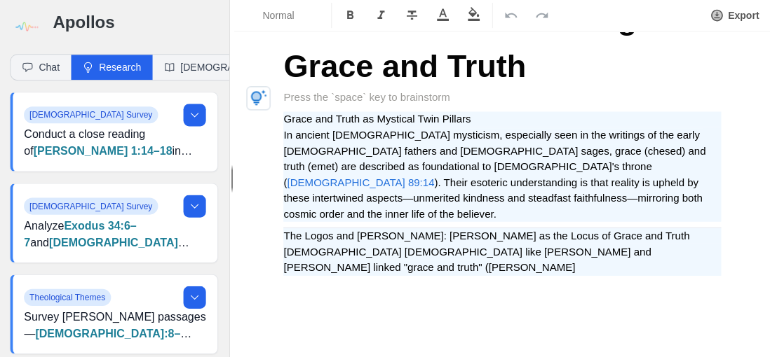
click at [622, 266] on div "Esoteric understanding of Grace and Truth Grace and Truth as Mystical Twin Pill…" at bounding box center [502, 232] width 535 height 475
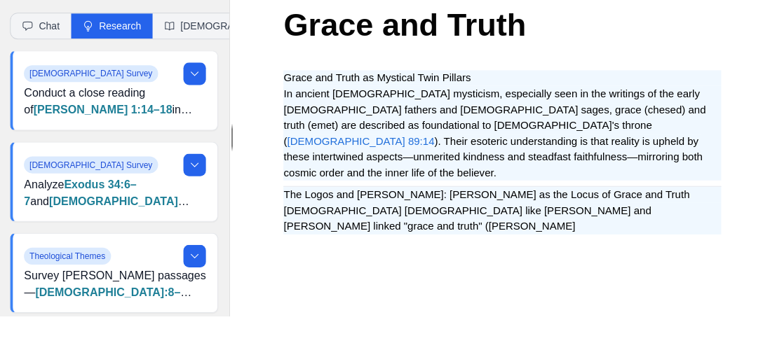
scroll to position [1, 0]
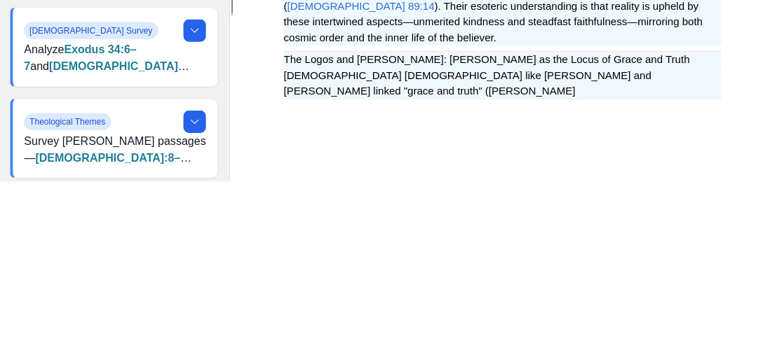
click at [669, 281] on p at bounding box center [502, 289] width 437 height 16
click at [669, 244] on p "[DEMOGRAPHIC_DATA] [DEMOGRAPHIC_DATA] like [PERSON_NAME] and [PERSON_NAME] link…" at bounding box center [502, 260] width 437 height 32
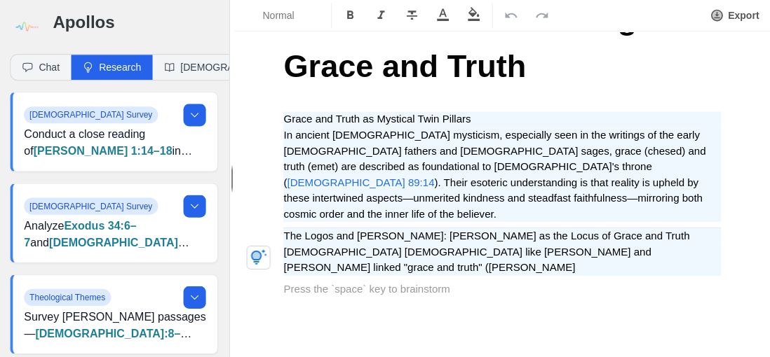
click at [264, 255] on icon "button" at bounding box center [259, 257] width 17 height 17
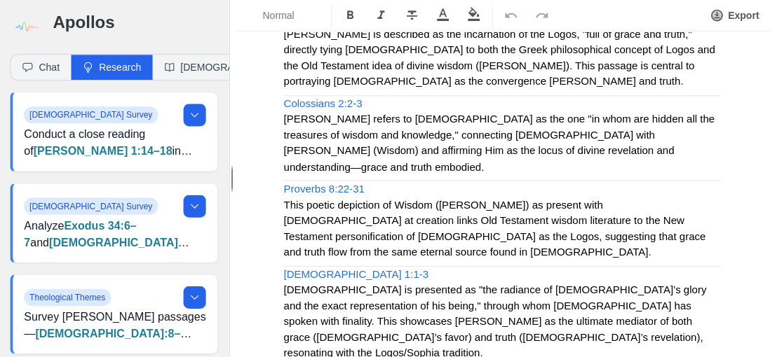
scroll to position [363, 0]
click at [332, 268] on span "[DEMOGRAPHIC_DATA] 1:1-3" at bounding box center [356, 274] width 144 height 12
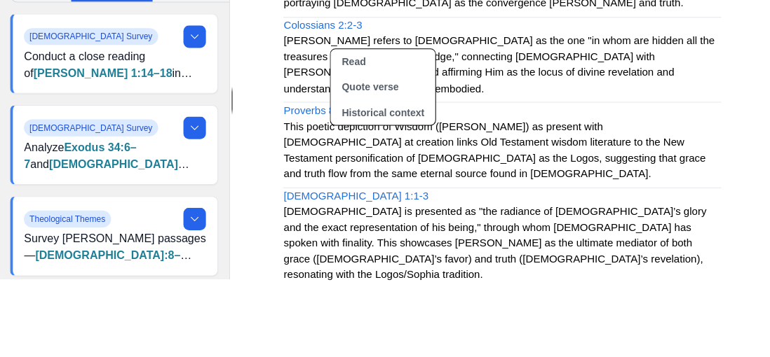
scroll to position [1, 0]
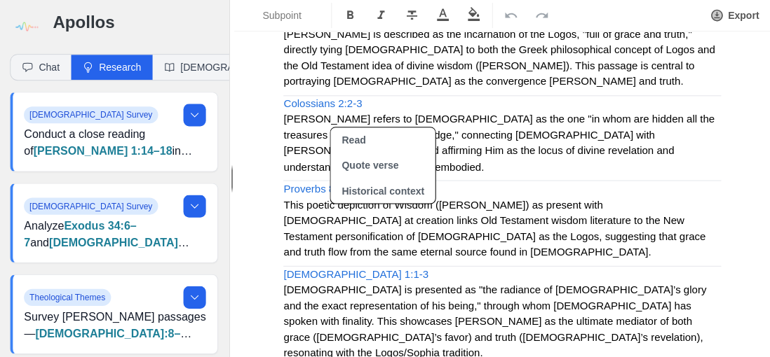
click at [360, 137] on button "Read" at bounding box center [384, 140] width 104 height 25
type input "[DEMOGRAPHIC_DATA] 1:1-3 kjv"
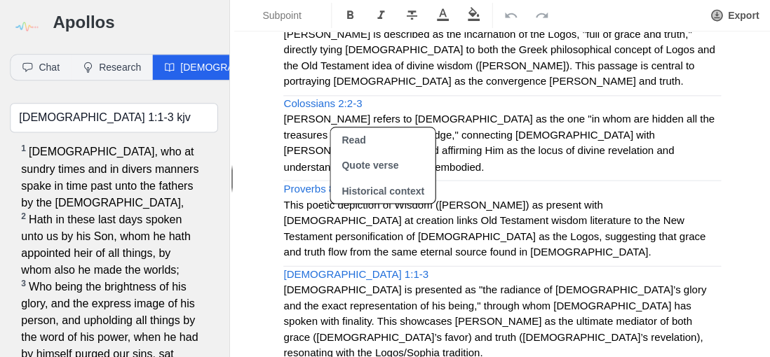
click at [718, 197] on p "This poetic depiction of Wisdom ([PERSON_NAME]) as present with [DEMOGRAPHIC_DA…" at bounding box center [502, 228] width 437 height 63
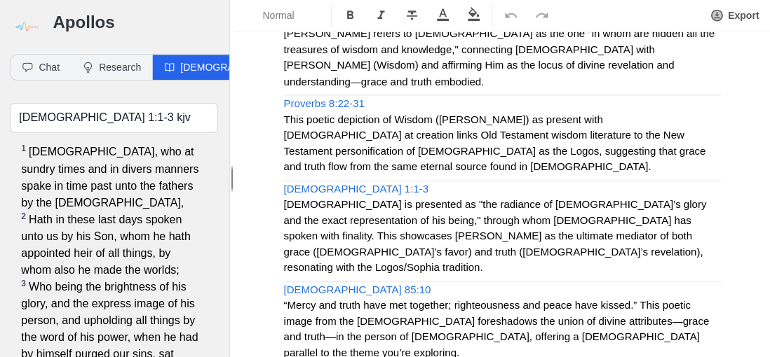
scroll to position [482, 0]
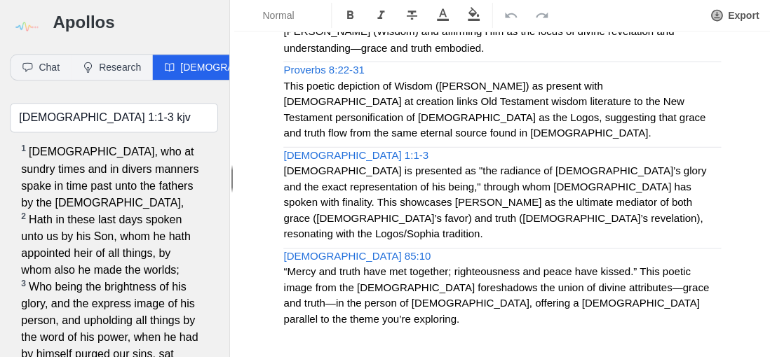
click at [608, 264] on p "“Mercy and truth have met together; righteousness and peace have kissed.” This …" at bounding box center [502, 295] width 437 height 63
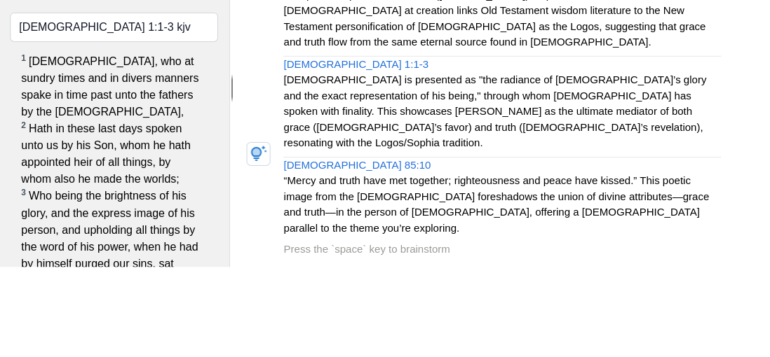
scroll to position [3, 0]
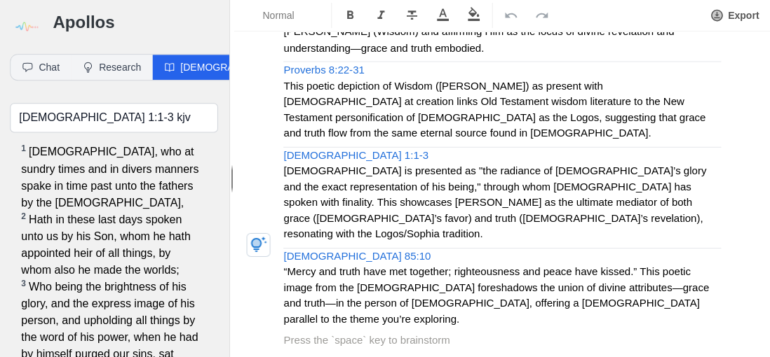
click at [300, 332] on p at bounding box center [502, 340] width 437 height 16
click at [273, 257] on div "Esoteric understanding of Grace and Truth Grace and Truth as Mystical Twin Pill…" at bounding box center [502, 74] width 535 height 981
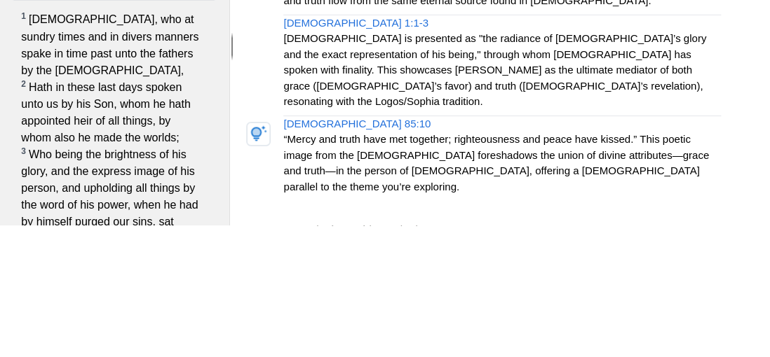
click at [261, 264] on icon "button" at bounding box center [259, 265] width 17 height 17
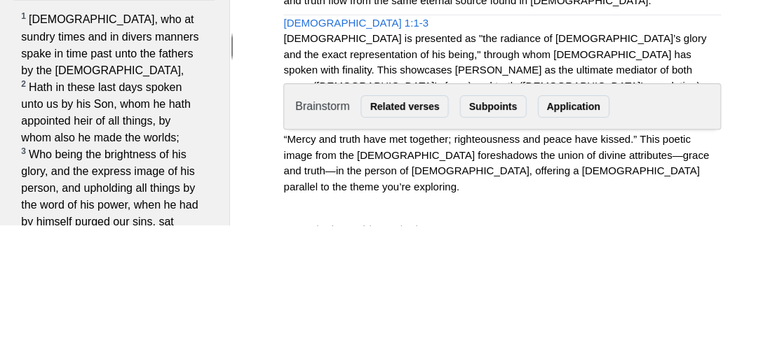
scroll to position [4, 0]
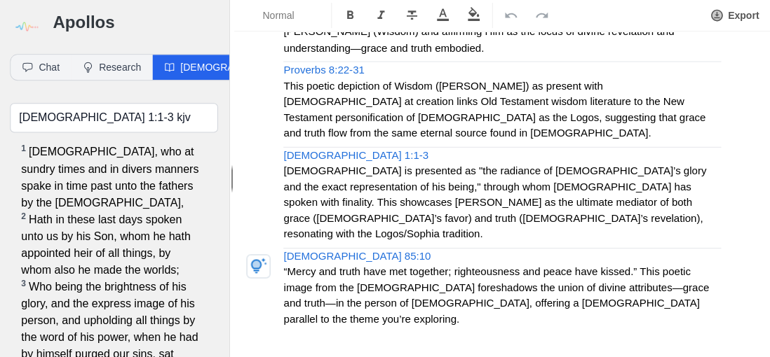
click at [263, 257] on icon "button" at bounding box center [260, 264] width 16 height 15
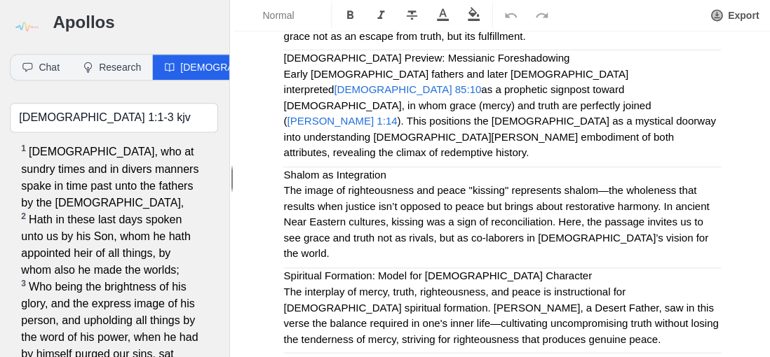
scroll to position [949, 0]
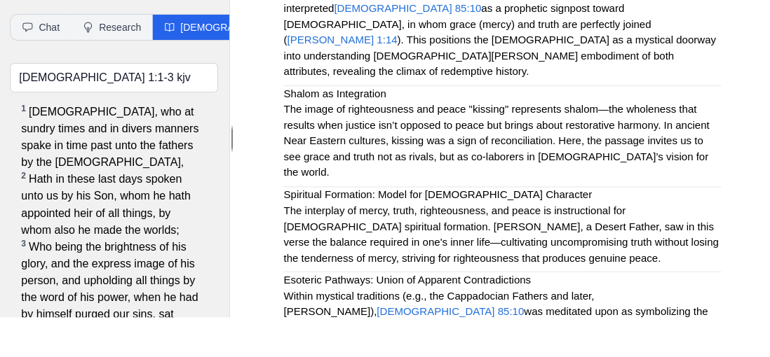
scroll to position [4, 0]
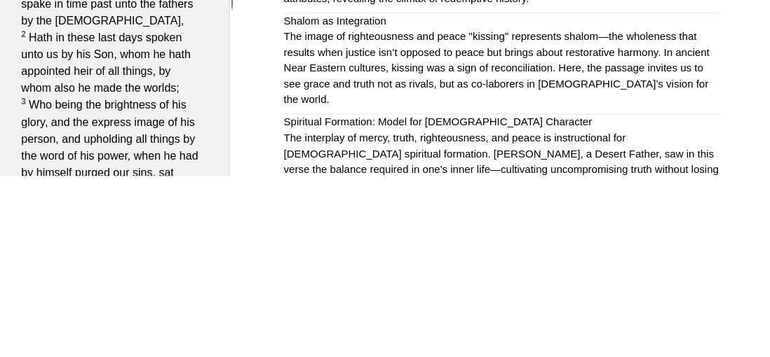
scroll to position [864, 0]
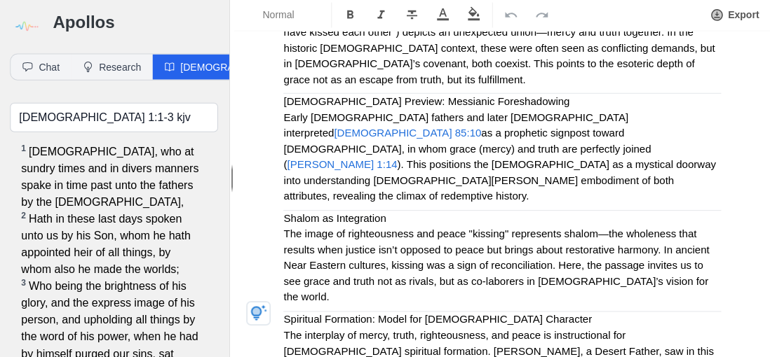
click at [725, 317] on iframe at bounding box center [725, 313] width 53 height 53
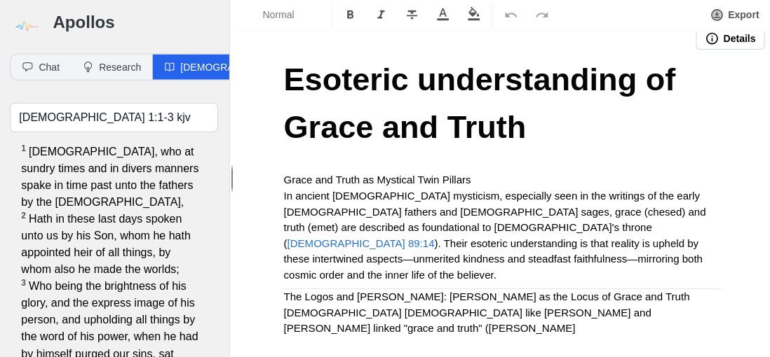
scroll to position [0, 0]
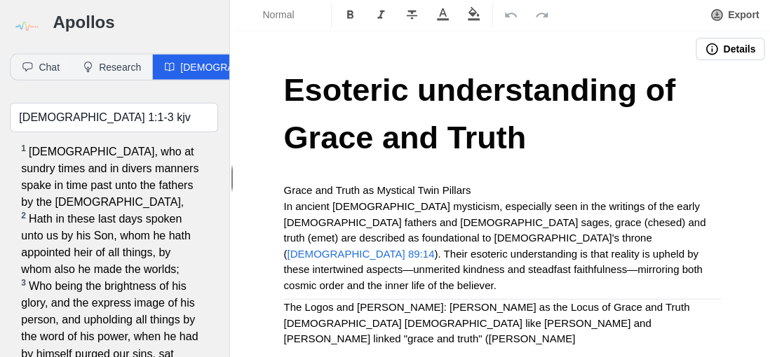
click at [520, 79] on h1 "Esoteric understanding of Grace and Truth" at bounding box center [502, 114] width 437 height 95
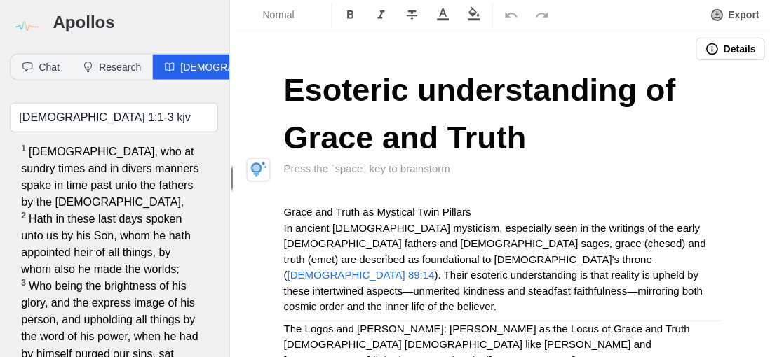
click at [262, 161] on icon "button" at bounding box center [259, 169] width 17 height 17
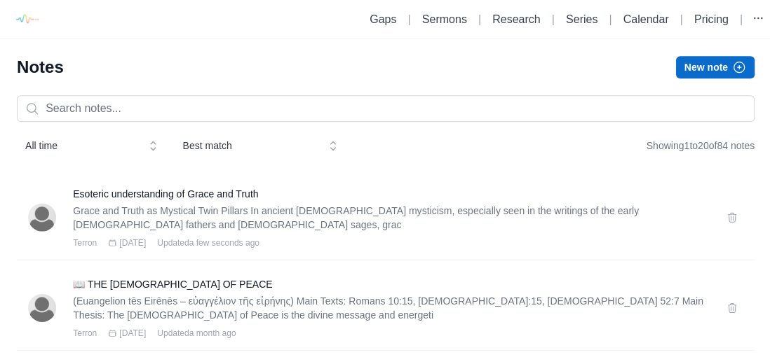
click at [730, 213] on icon at bounding box center [731, 216] width 8 height 9
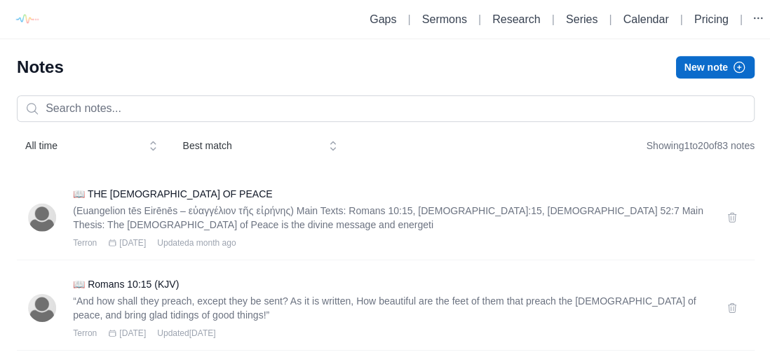
click at [527, 23] on link "Research" at bounding box center [515, 19] width 48 height 12
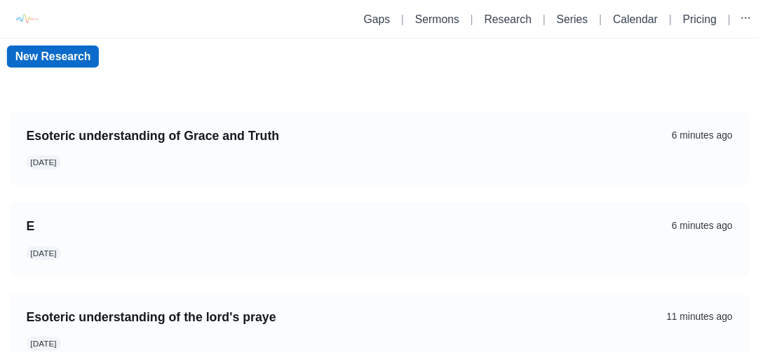
click at [245, 256] on div "[DATE]" at bounding box center [343, 257] width 632 height 14
click at [452, 20] on link "Sermons" at bounding box center [443, 19] width 45 height 12
